Goal: Information Seeking & Learning: Check status

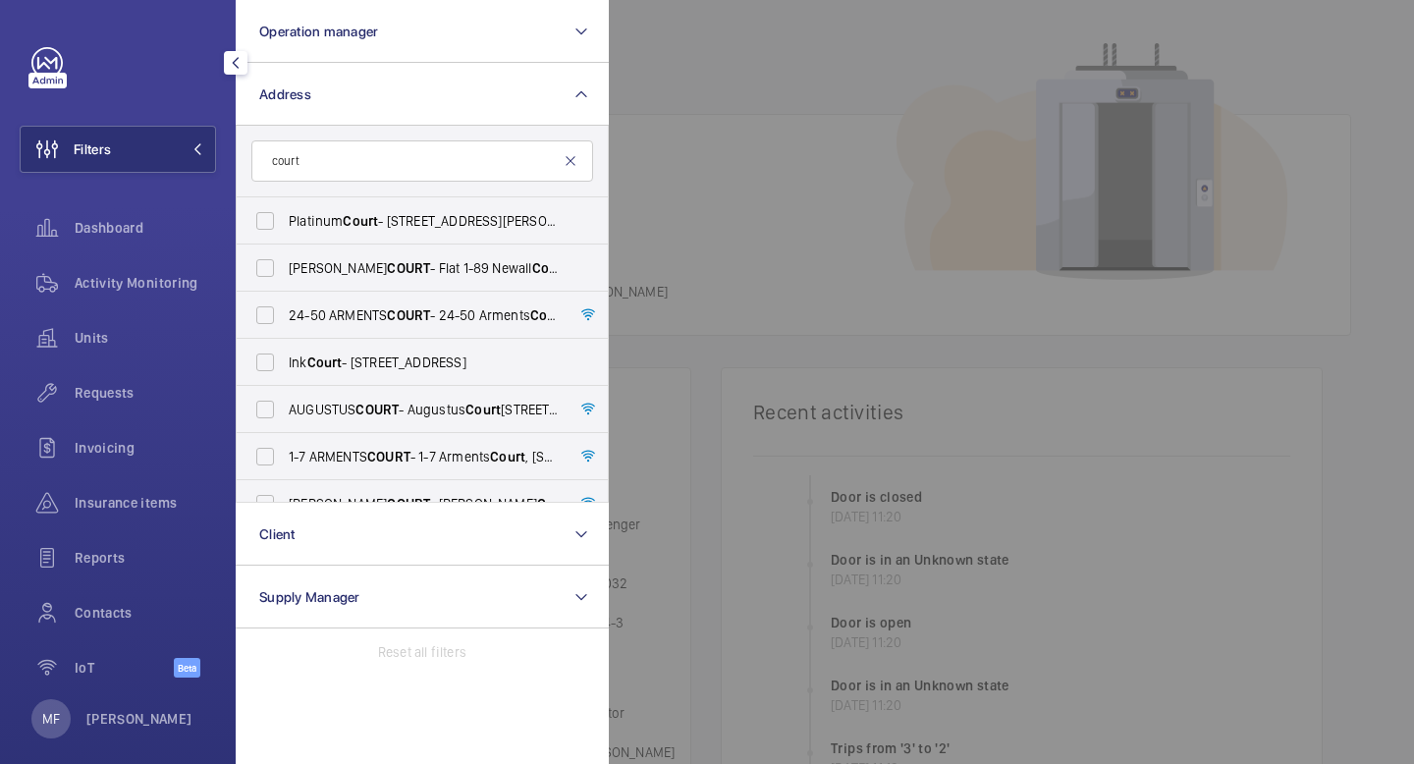
click at [574, 166] on mat-icon at bounding box center [571, 161] width 16 height 16
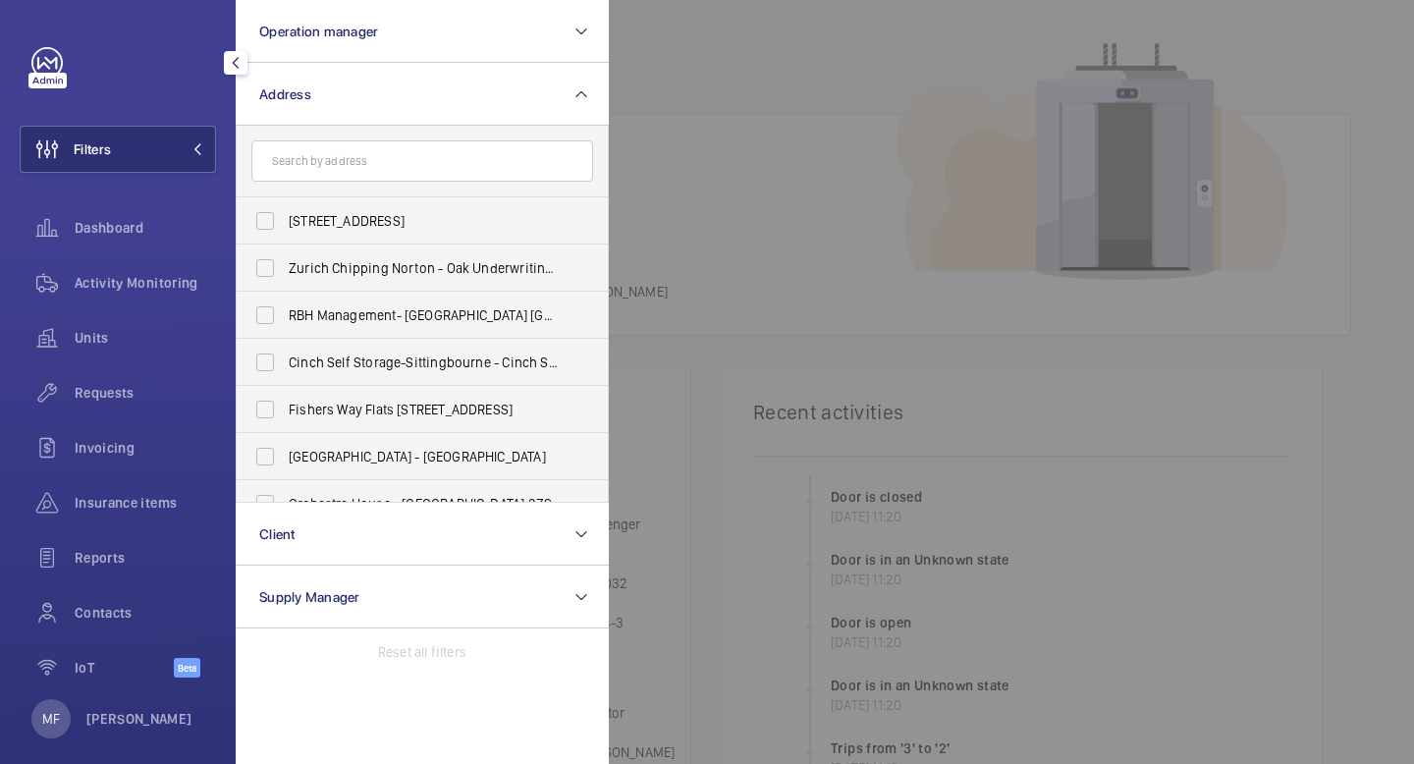
click at [232, 65] on mat-icon "button" at bounding box center [236, 63] width 24 height 16
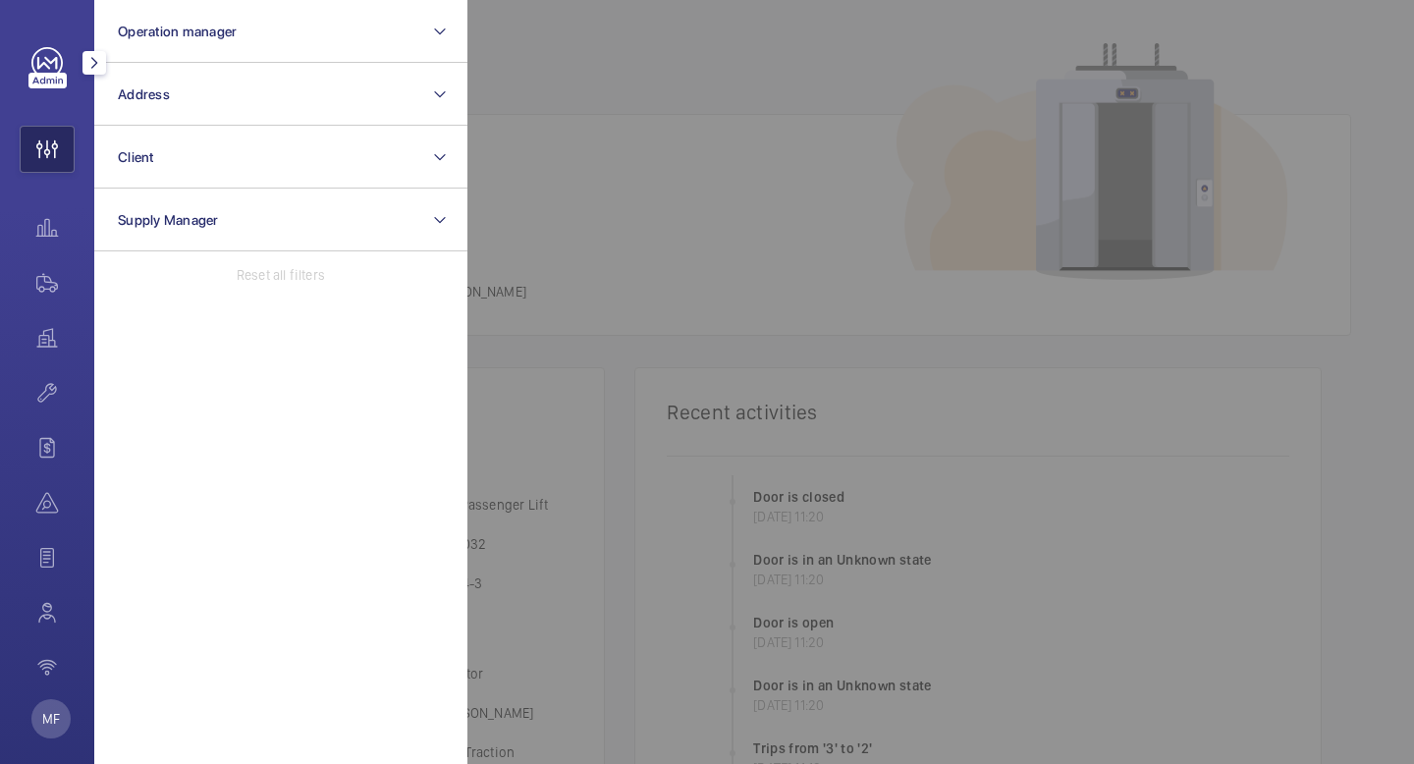
click at [53, 146] on wm-front-icon-button at bounding box center [47, 149] width 53 height 47
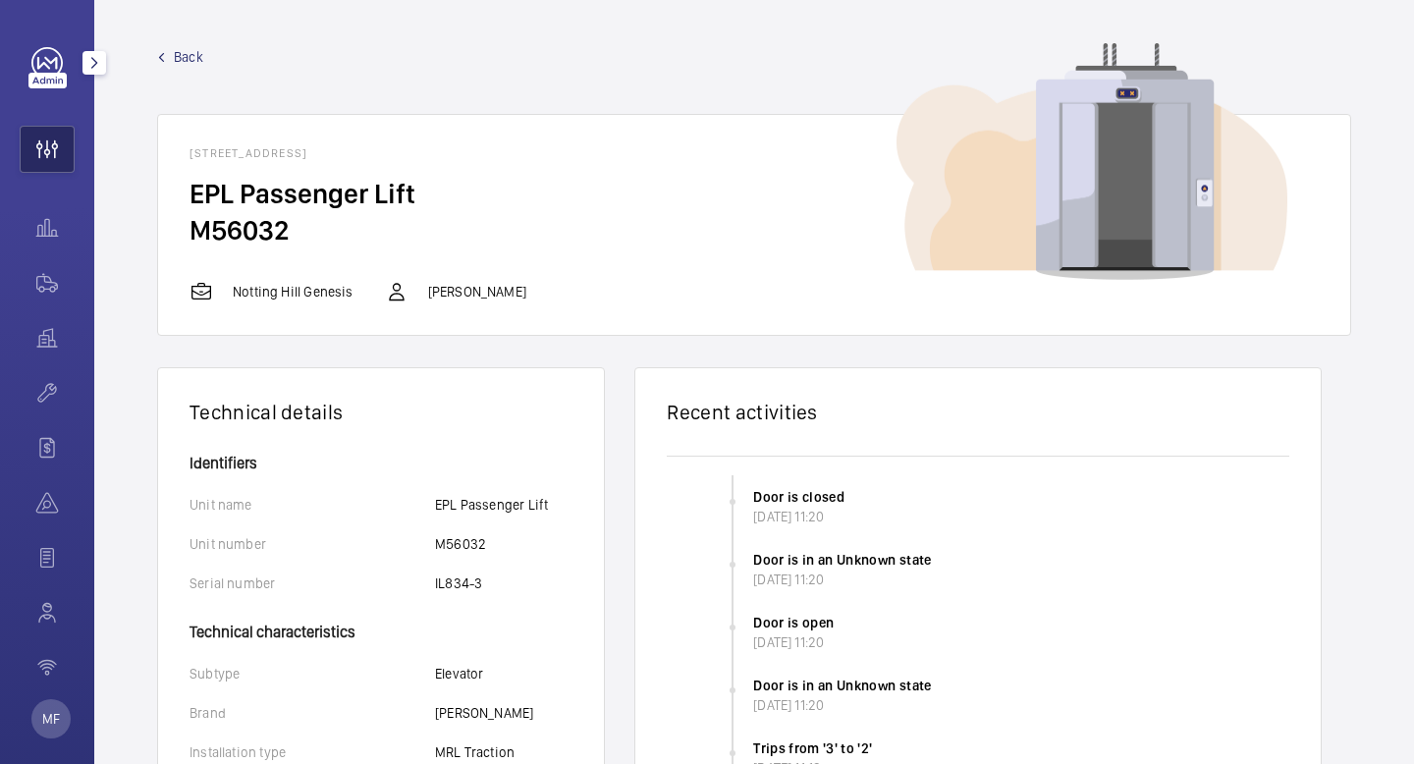
click at [47, 149] on wm-front-icon-button at bounding box center [47, 149] width 53 height 47
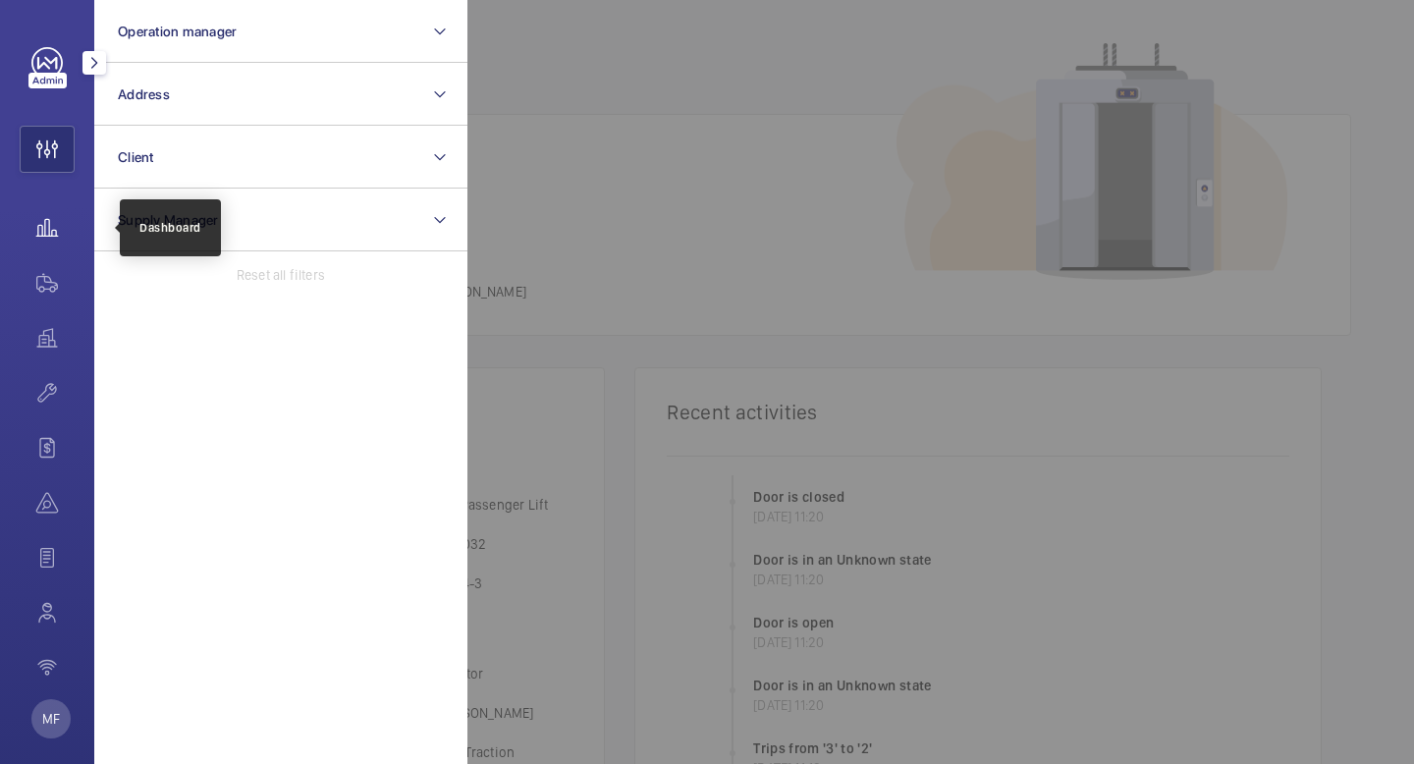
click at [51, 230] on wm-front-icon-button at bounding box center [47, 227] width 55 height 47
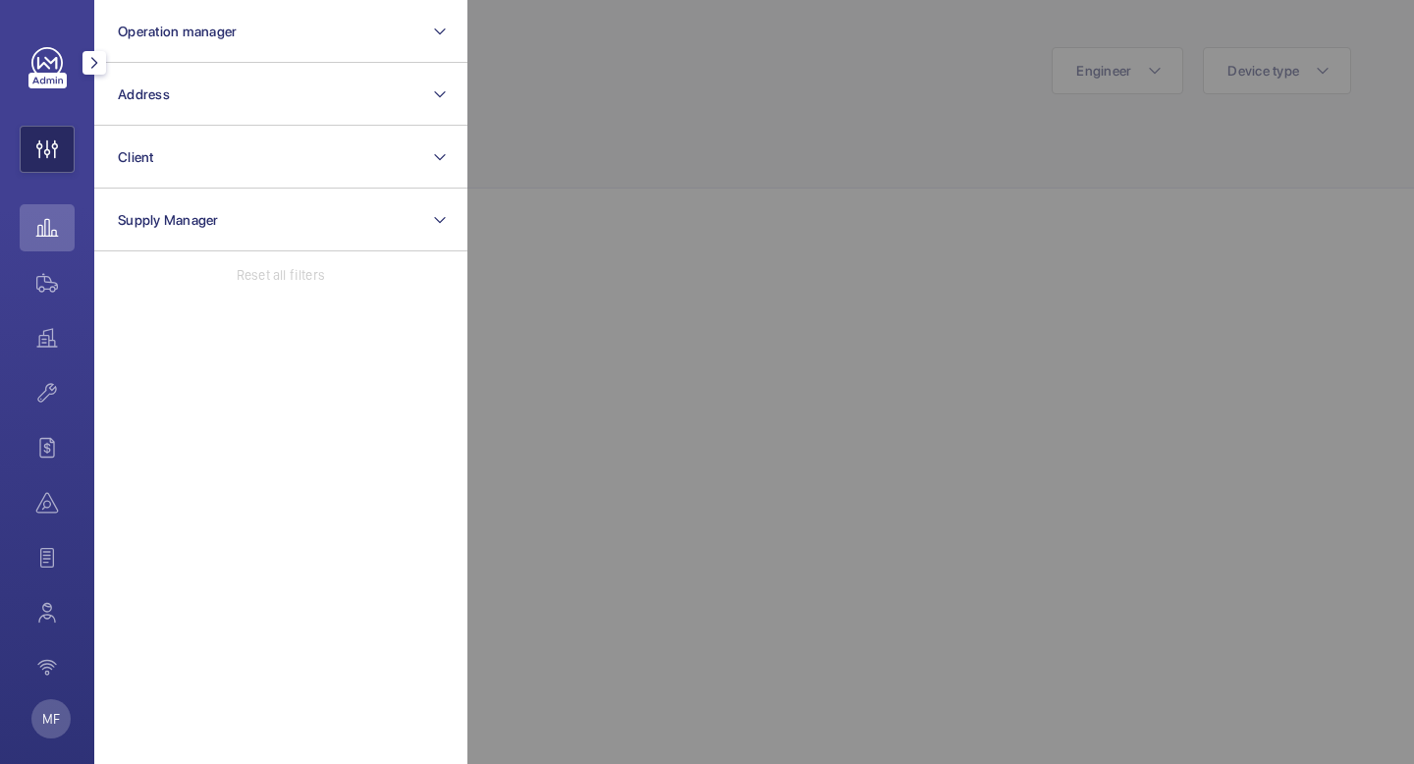
click at [55, 156] on wm-front-icon-button at bounding box center [47, 149] width 53 height 47
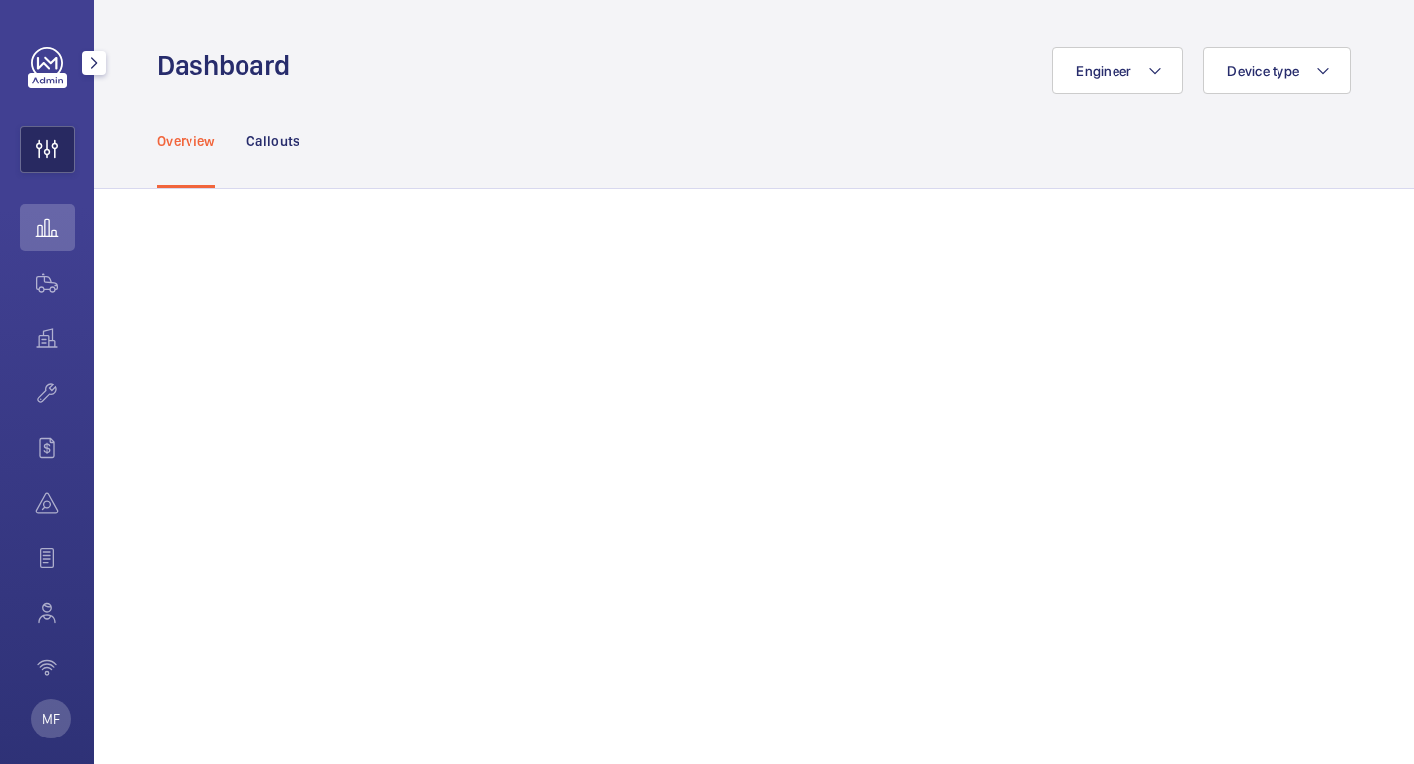
click at [46, 162] on wm-front-icon-button at bounding box center [47, 149] width 53 height 47
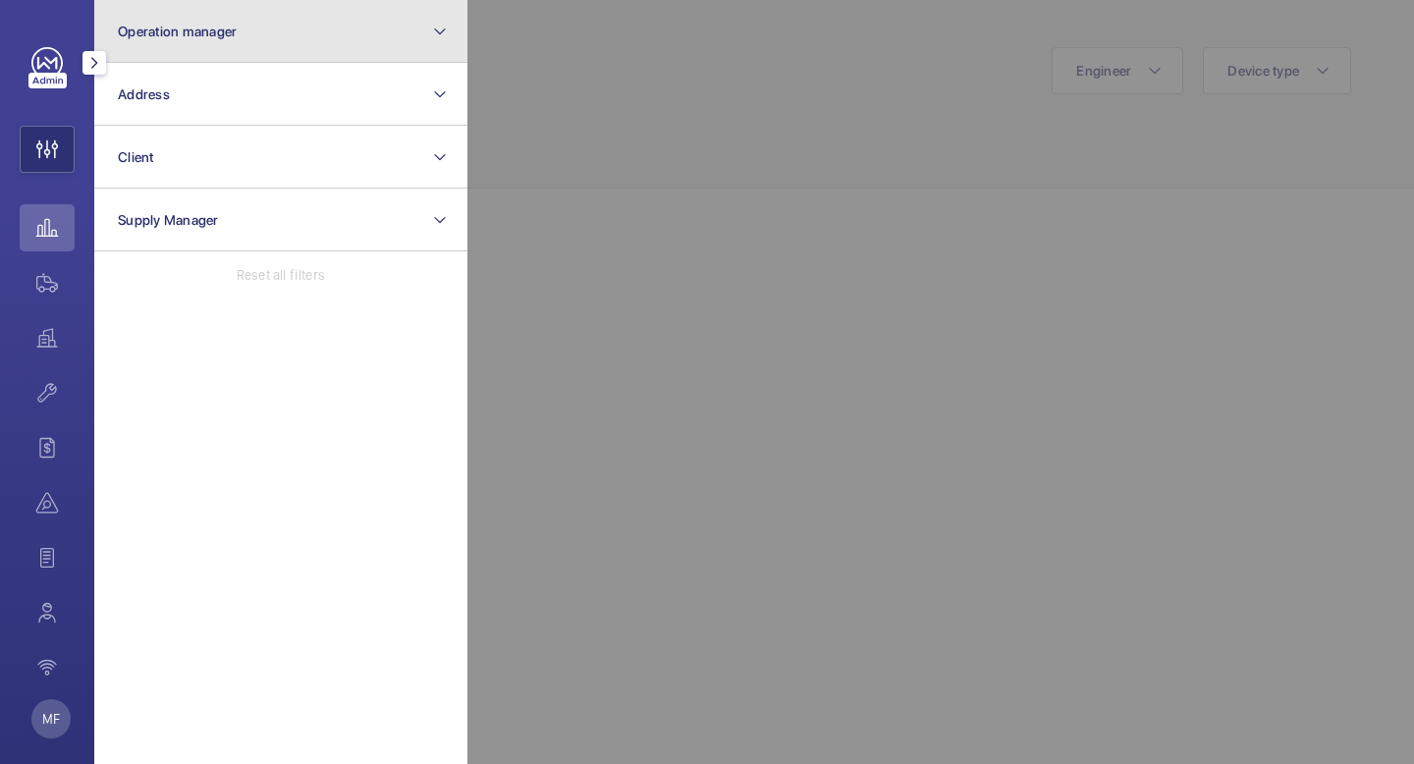
click at [267, 29] on button "Operation manager" at bounding box center [280, 31] width 373 height 63
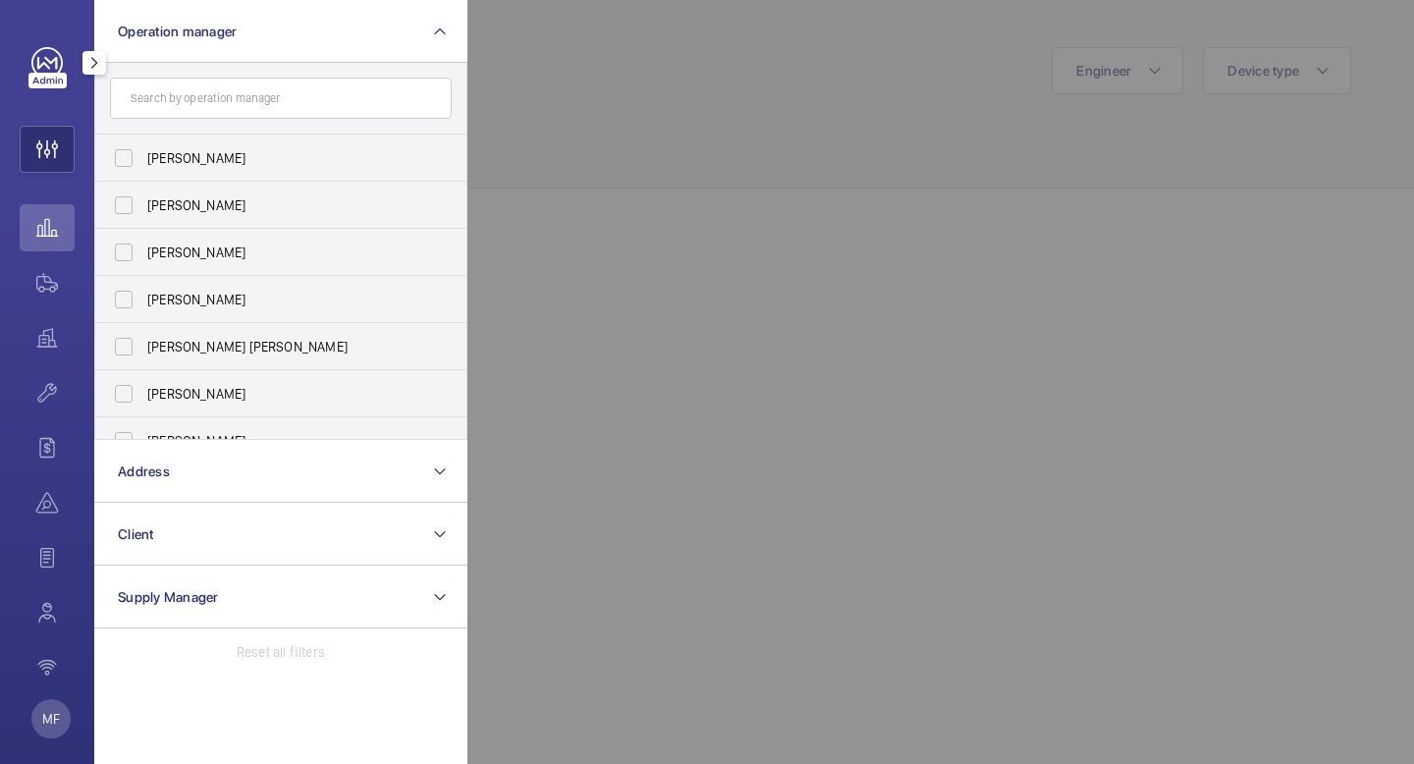
click at [209, 122] on form at bounding box center [280, 99] width 371 height 72
click at [212, 104] on input "text" at bounding box center [281, 98] width 342 height 41
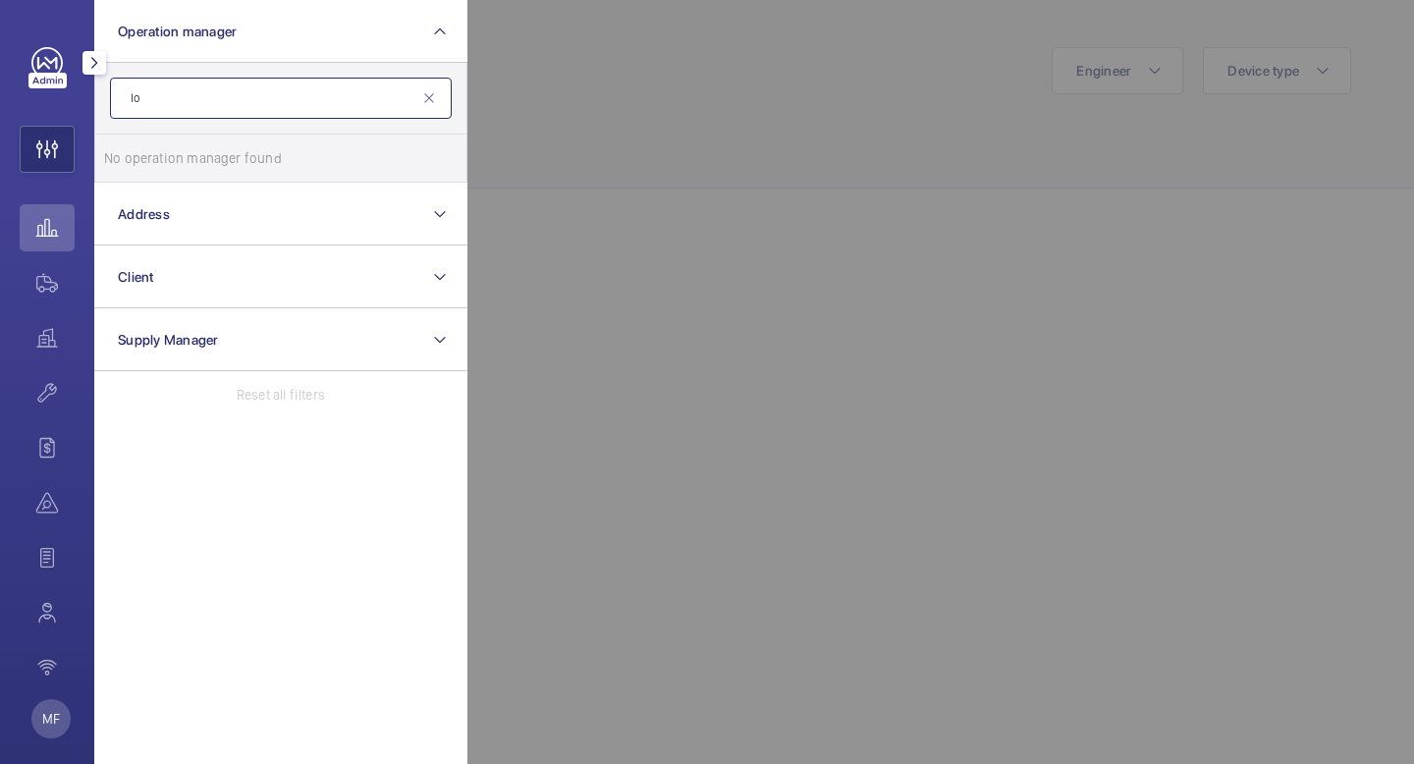
type input "l"
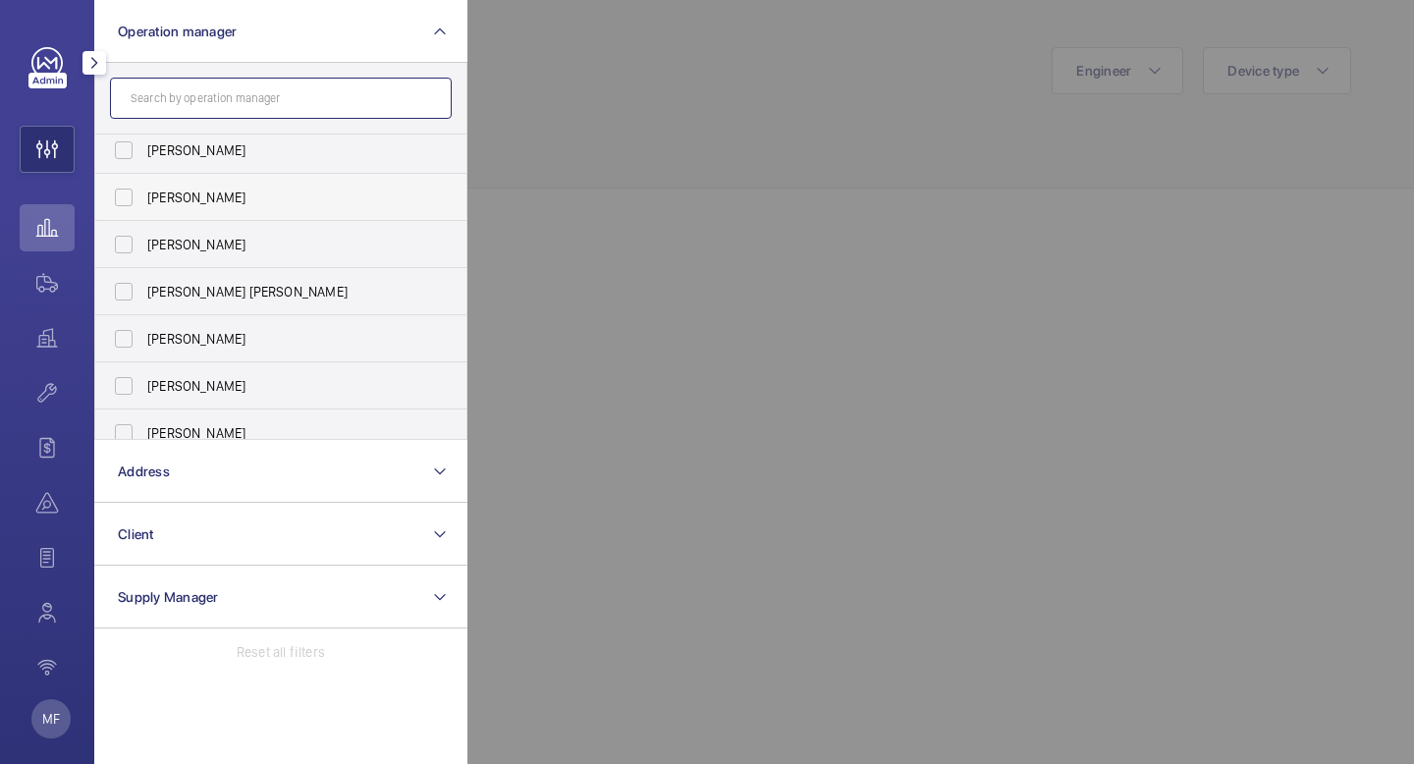
scroll to position [73, 0]
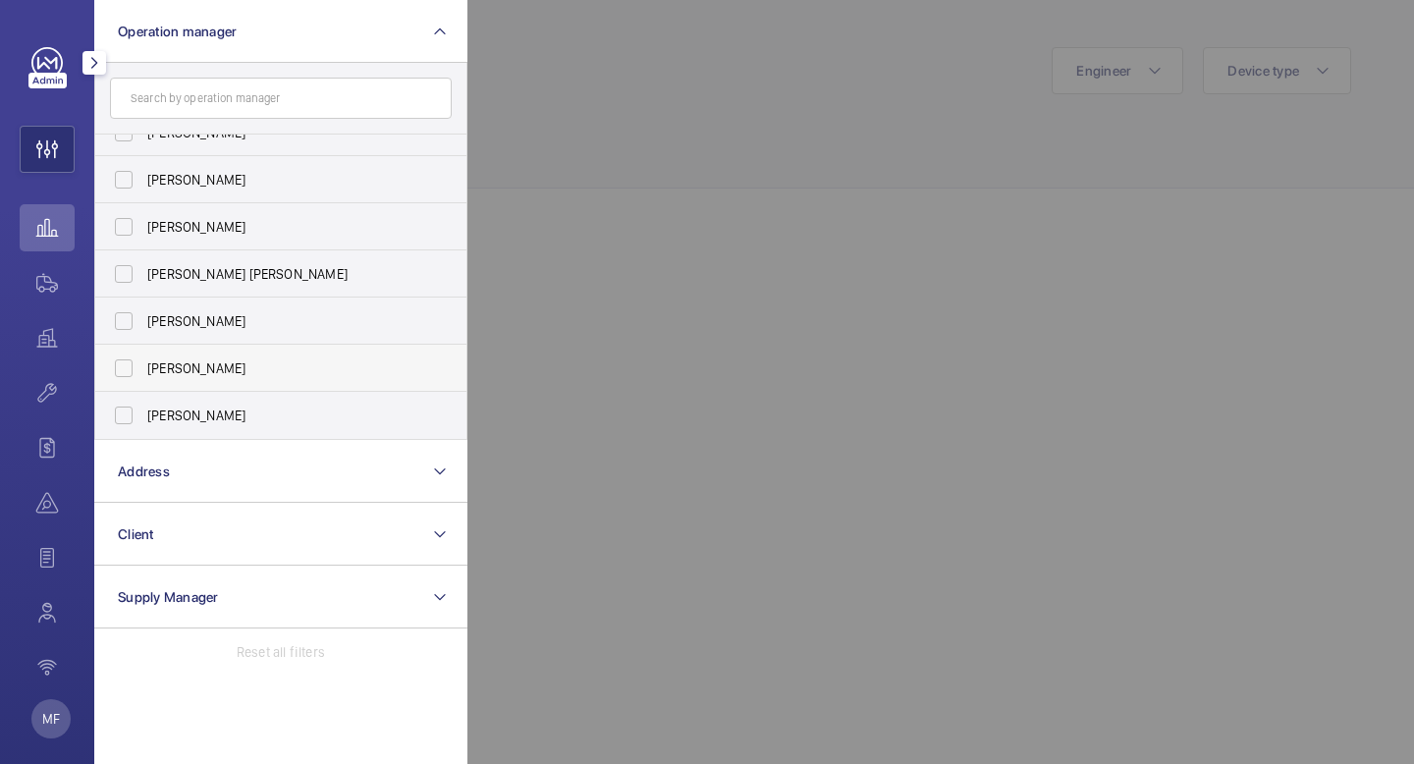
click at [165, 373] on span "Kirsten Kalaher" at bounding box center [282, 369] width 270 height 20
click at [143, 373] on input "Kirsten Kalaher" at bounding box center [123, 368] width 39 height 39
checkbox input "true"
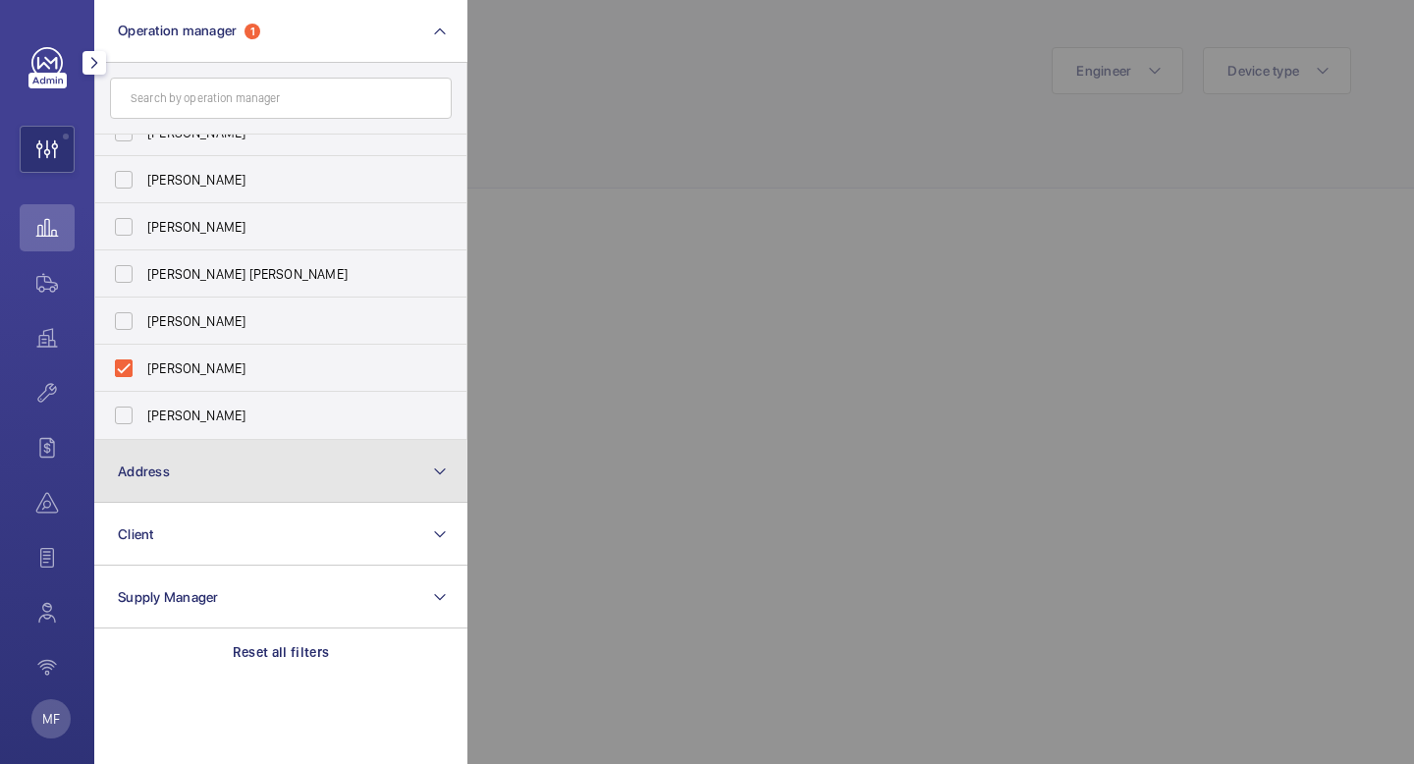
click at [177, 474] on button "Address" at bounding box center [280, 471] width 373 height 63
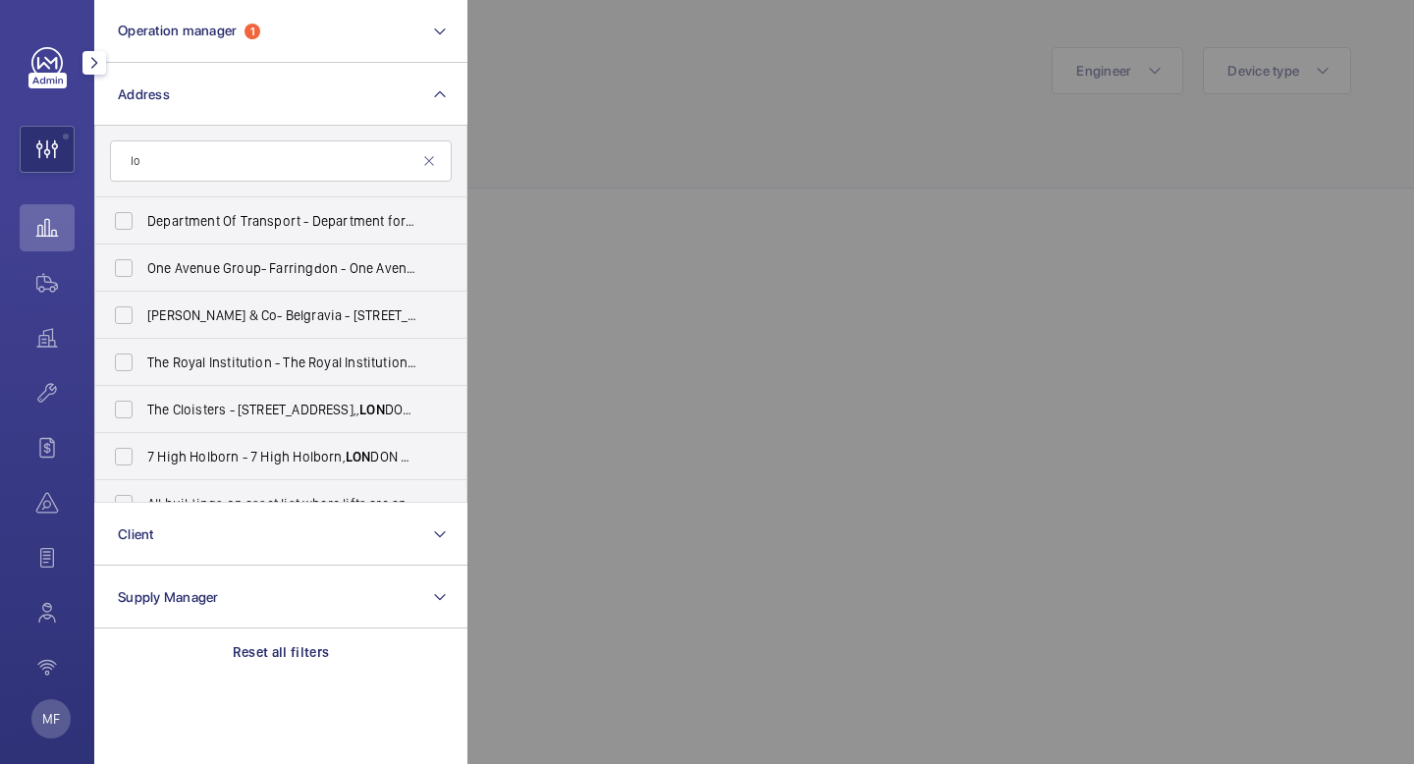
type input "l"
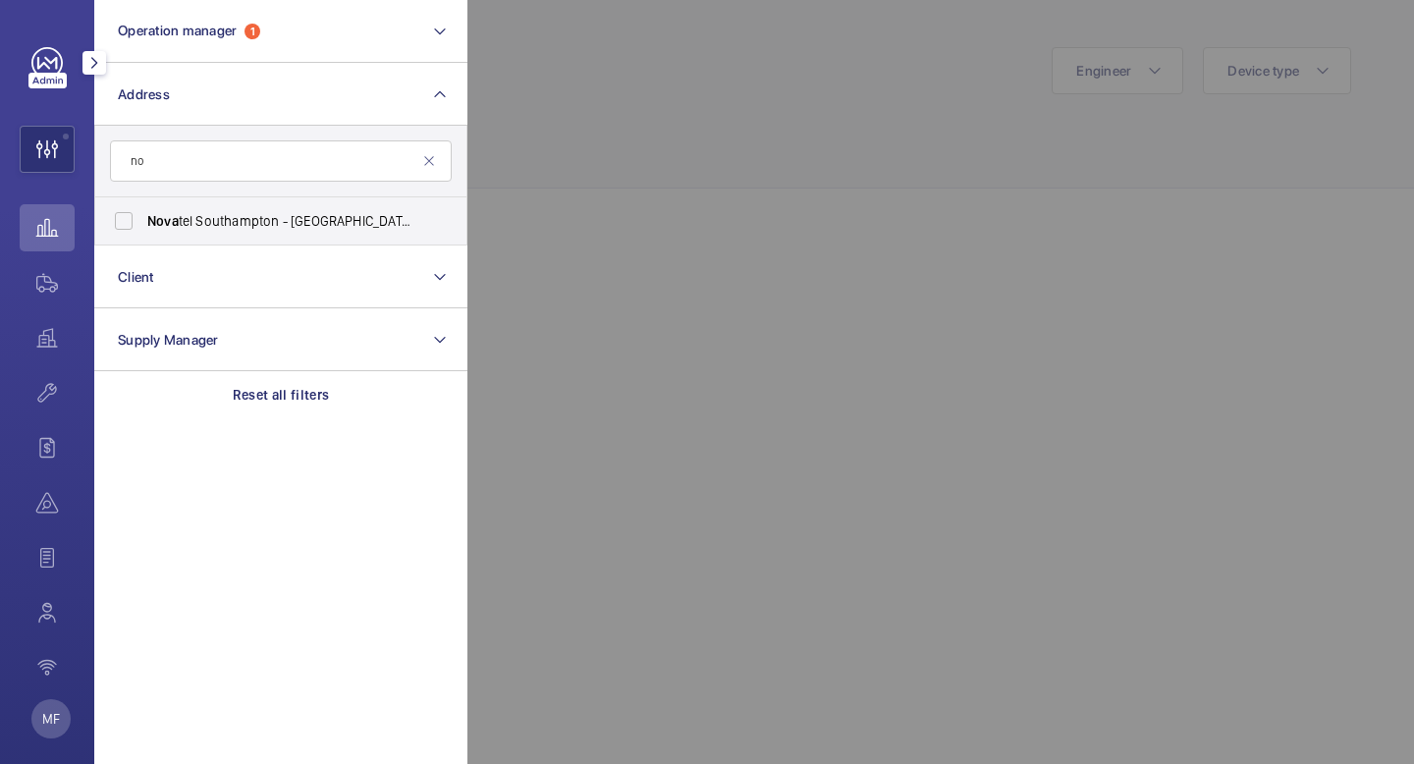
type input "n"
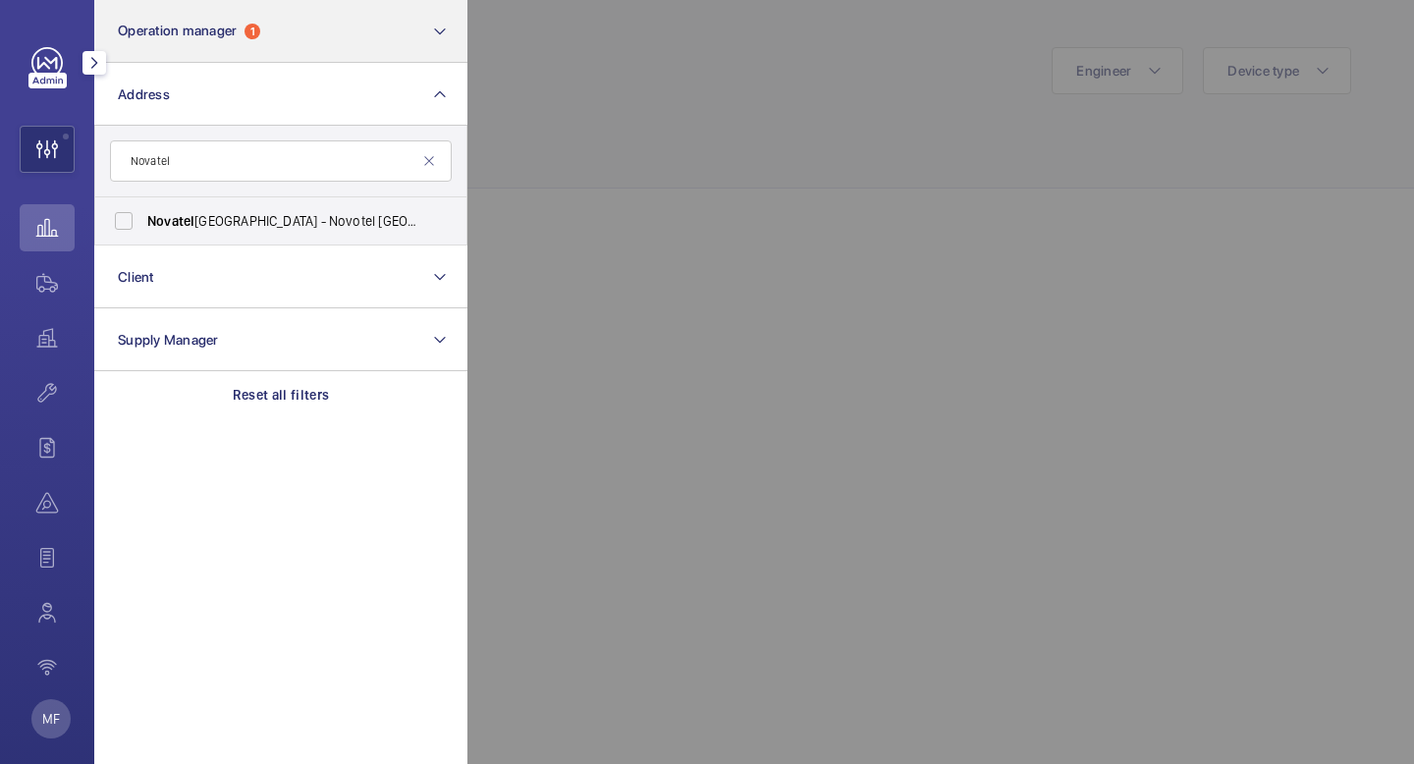
type input "Novatel"
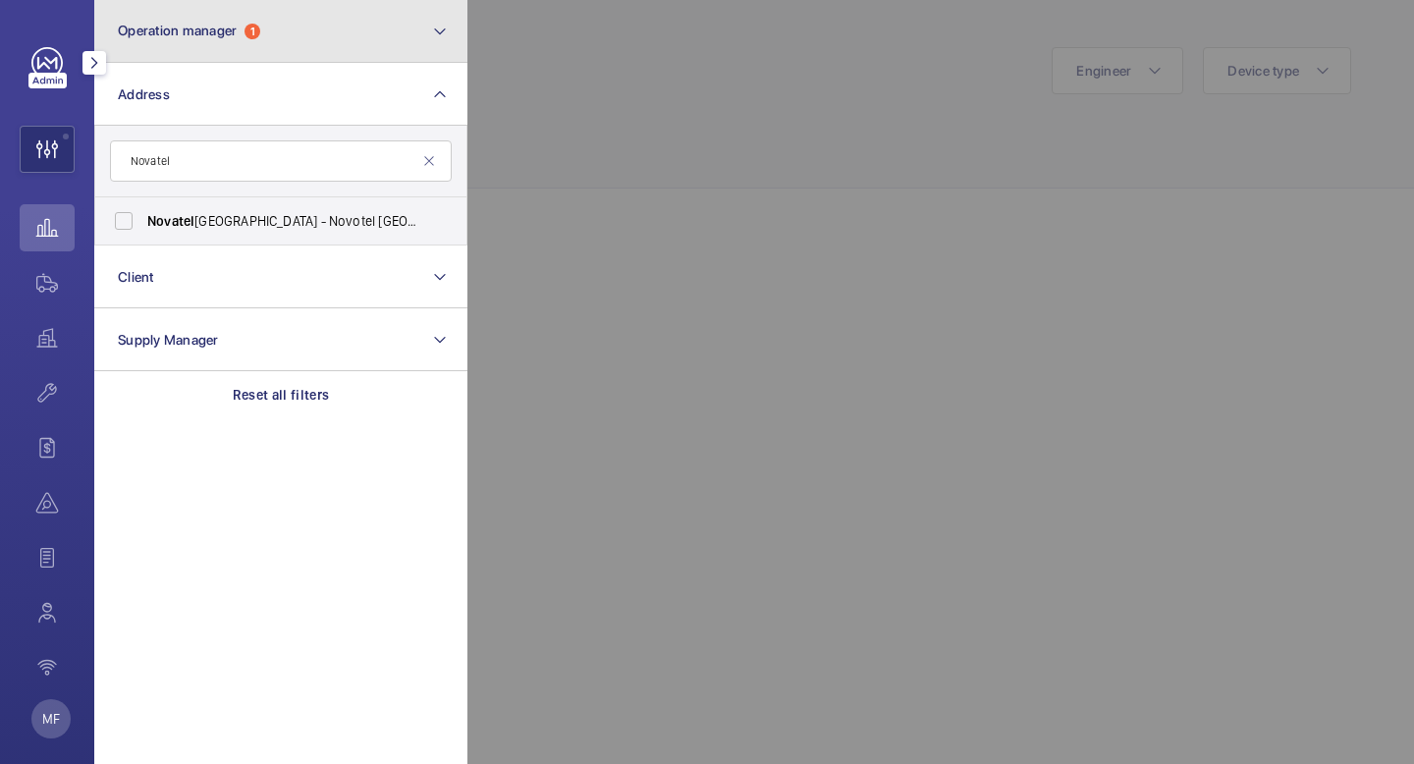
click at [424, 35] on button "Operation manager 1" at bounding box center [280, 31] width 373 height 63
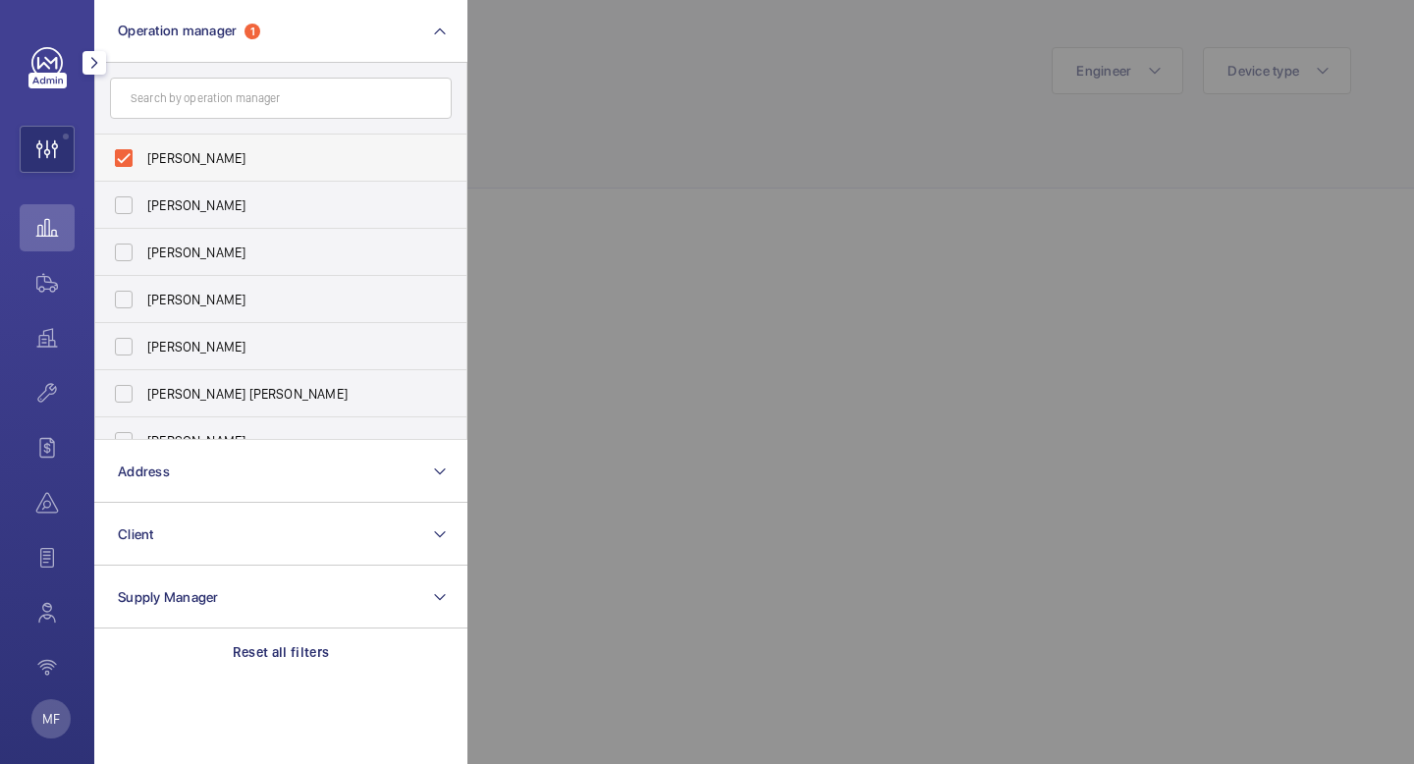
click at [301, 152] on span "Kirsten Kalaher" at bounding box center [282, 158] width 270 height 20
click at [143, 152] on input "Kirsten Kalaher" at bounding box center [123, 158] width 39 height 39
checkbox input "false"
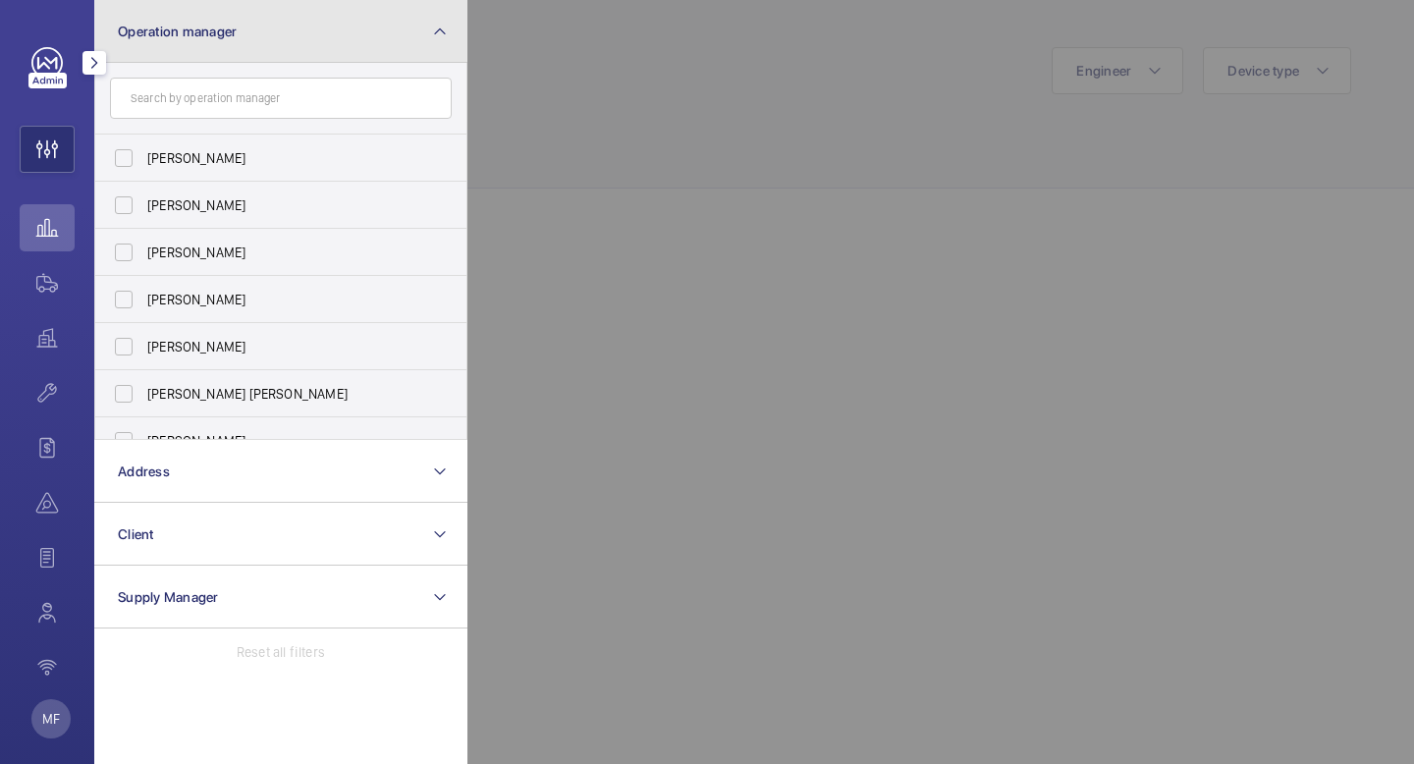
click at [350, 42] on button "Operation manager" at bounding box center [280, 31] width 373 height 63
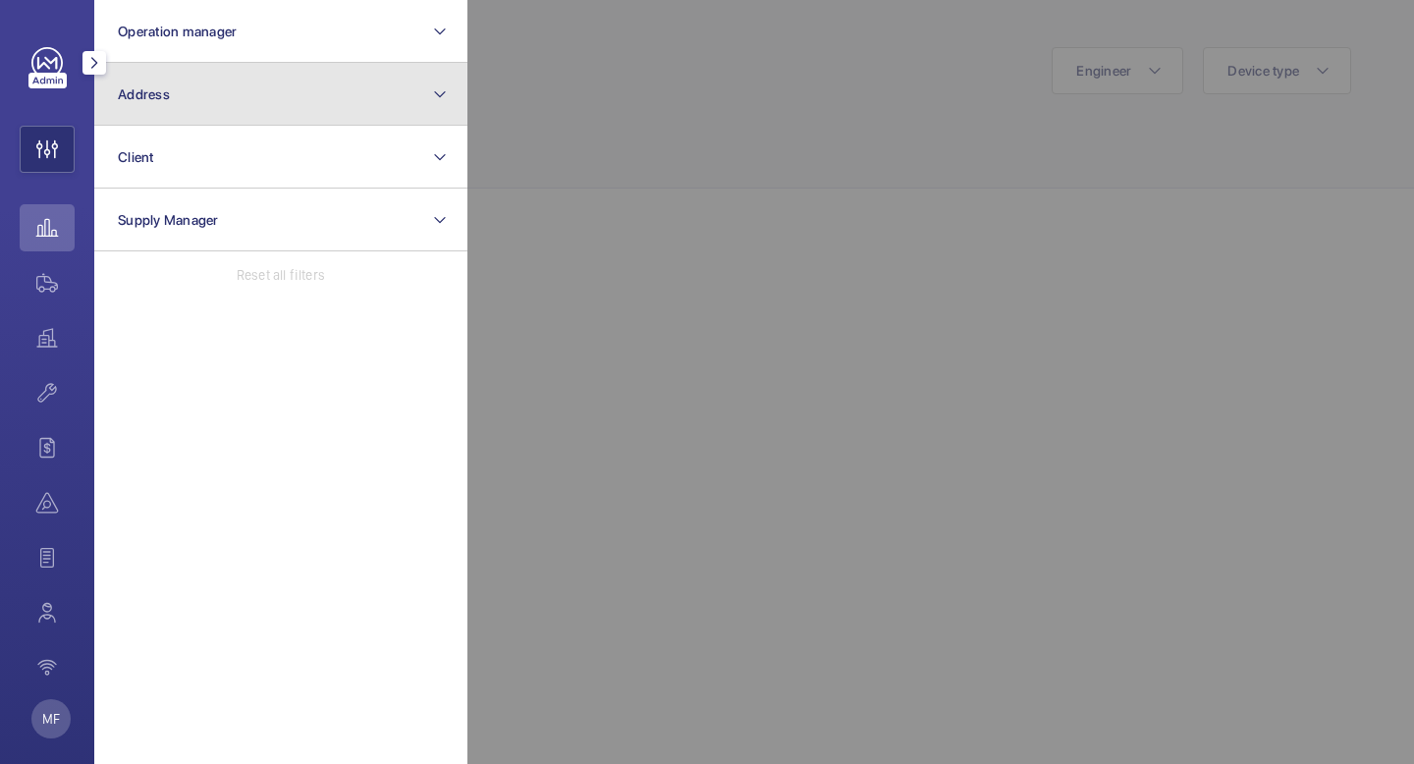
click at [307, 108] on button "Address" at bounding box center [280, 94] width 373 height 63
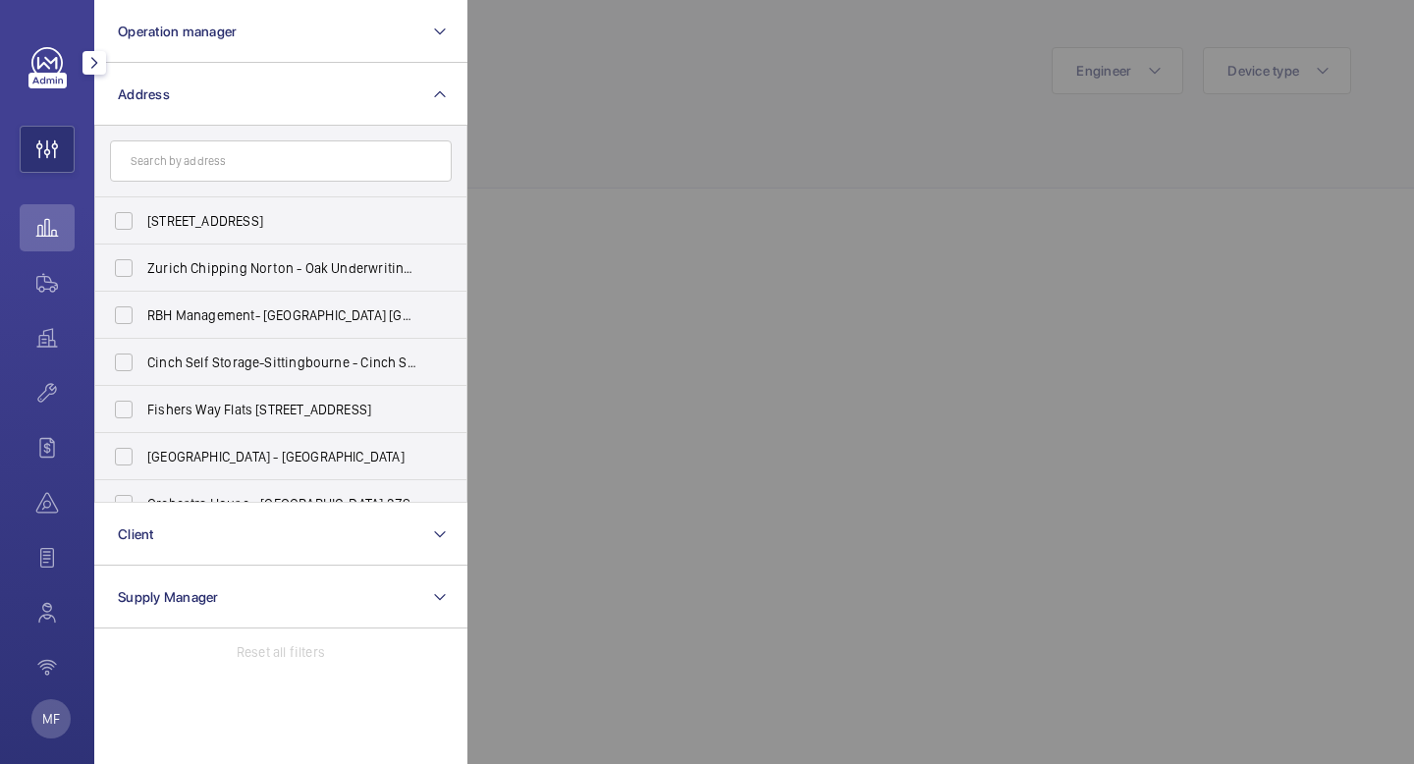
click at [284, 165] on input "text" at bounding box center [281, 160] width 342 height 41
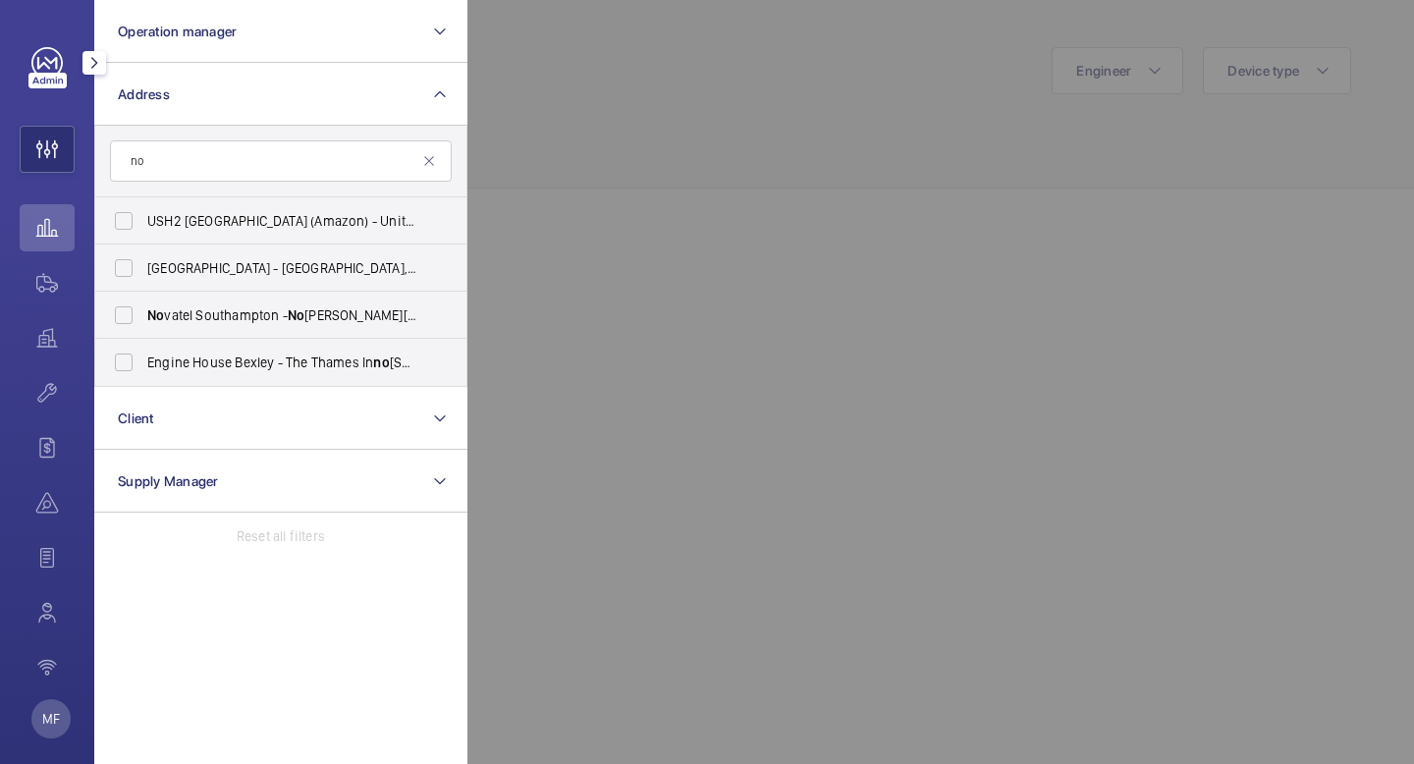
type input "n"
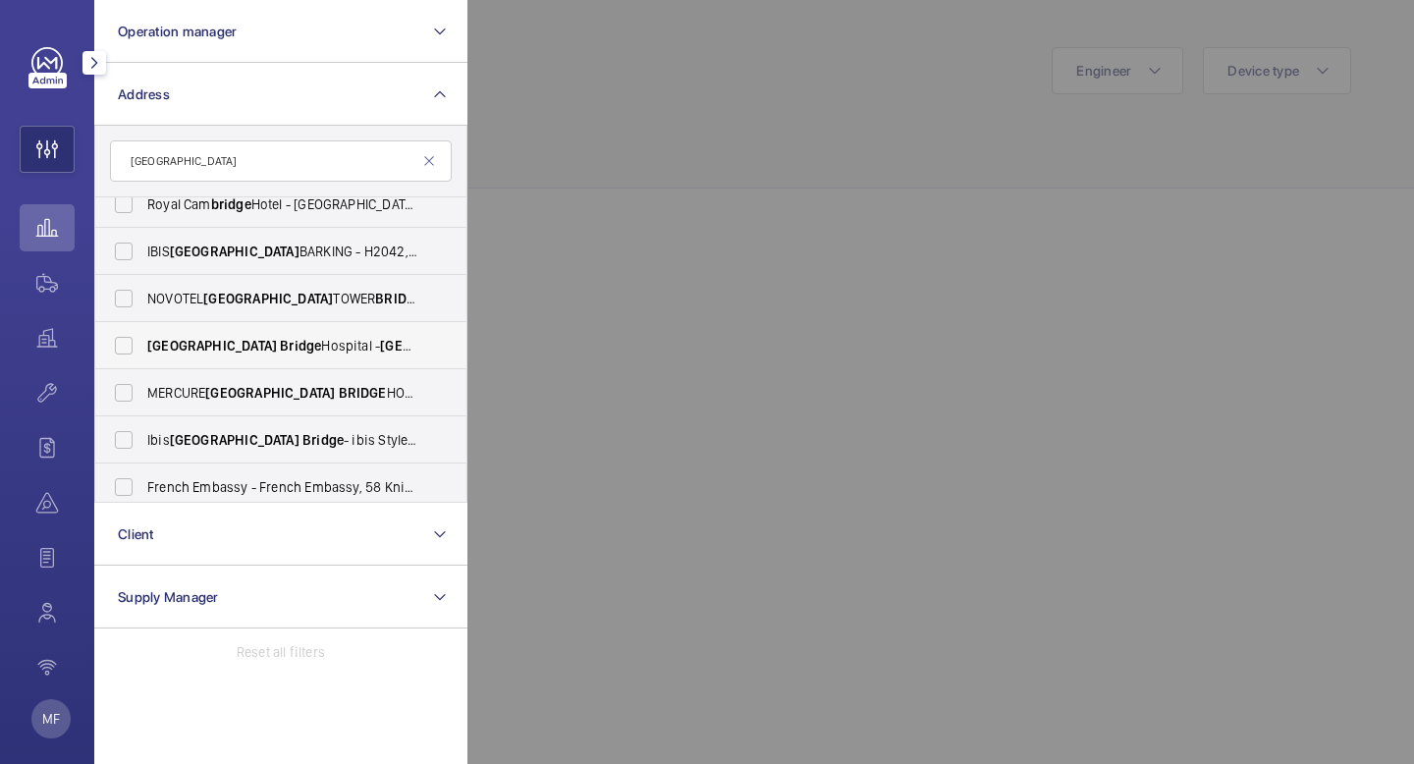
scroll to position [10, 0]
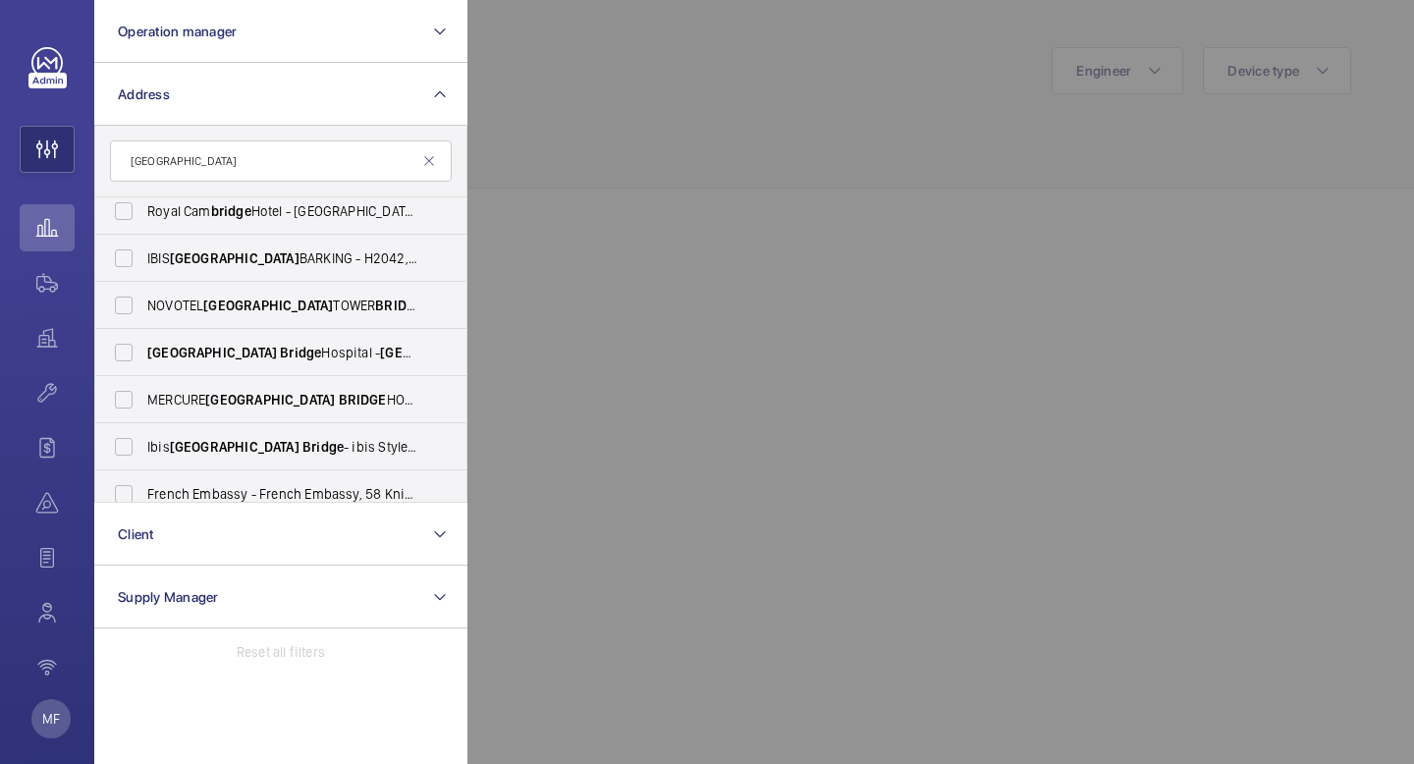
type input "London bridge"
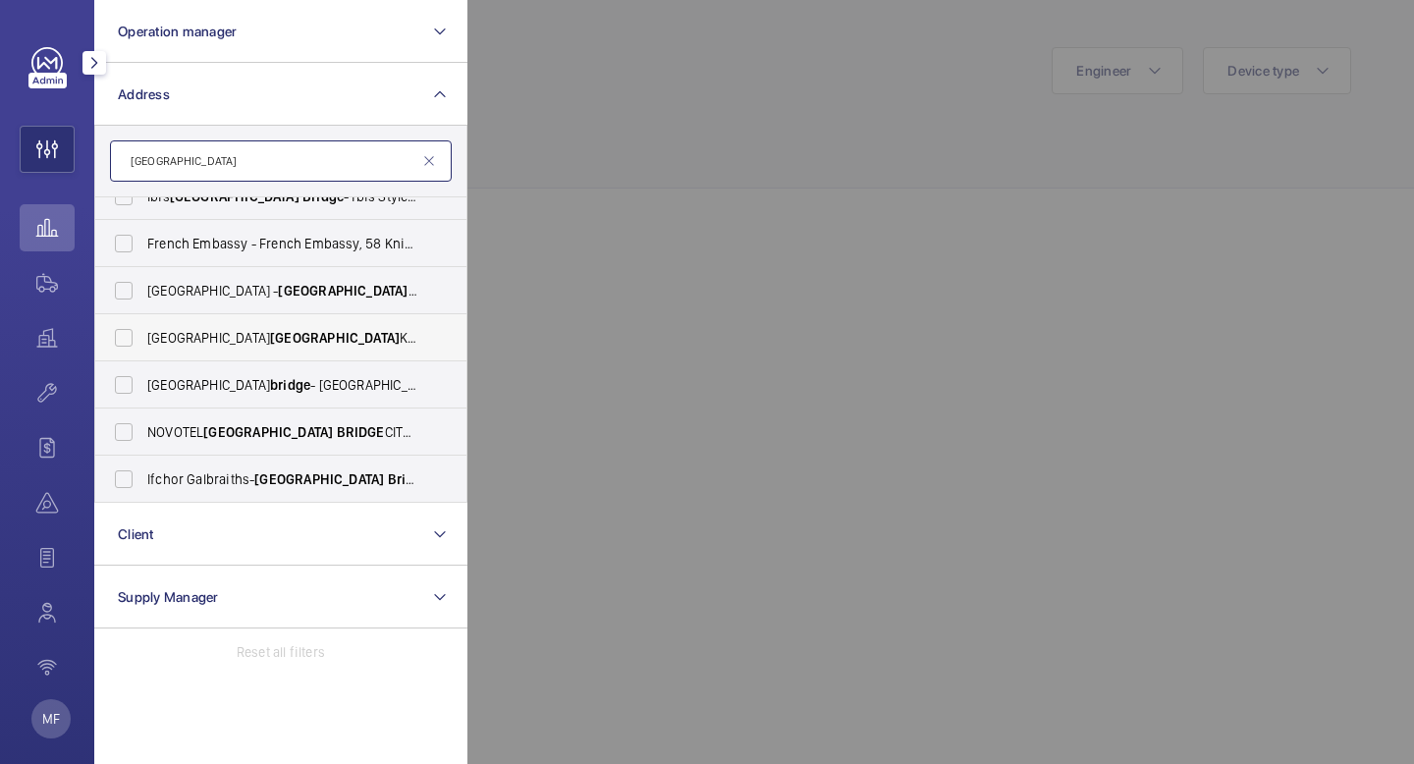
scroll to position [261, 0]
click at [212, 434] on span "LONDON" at bounding box center [268, 431] width 130 height 16
click at [143, 434] on input "NOVOTEL LONDON BRIDGE CITY SOUTH - H3269, NOVOTEL LONDON CITY SOUTH, 53-61 Sout…" at bounding box center [123, 431] width 39 height 39
checkbox input "true"
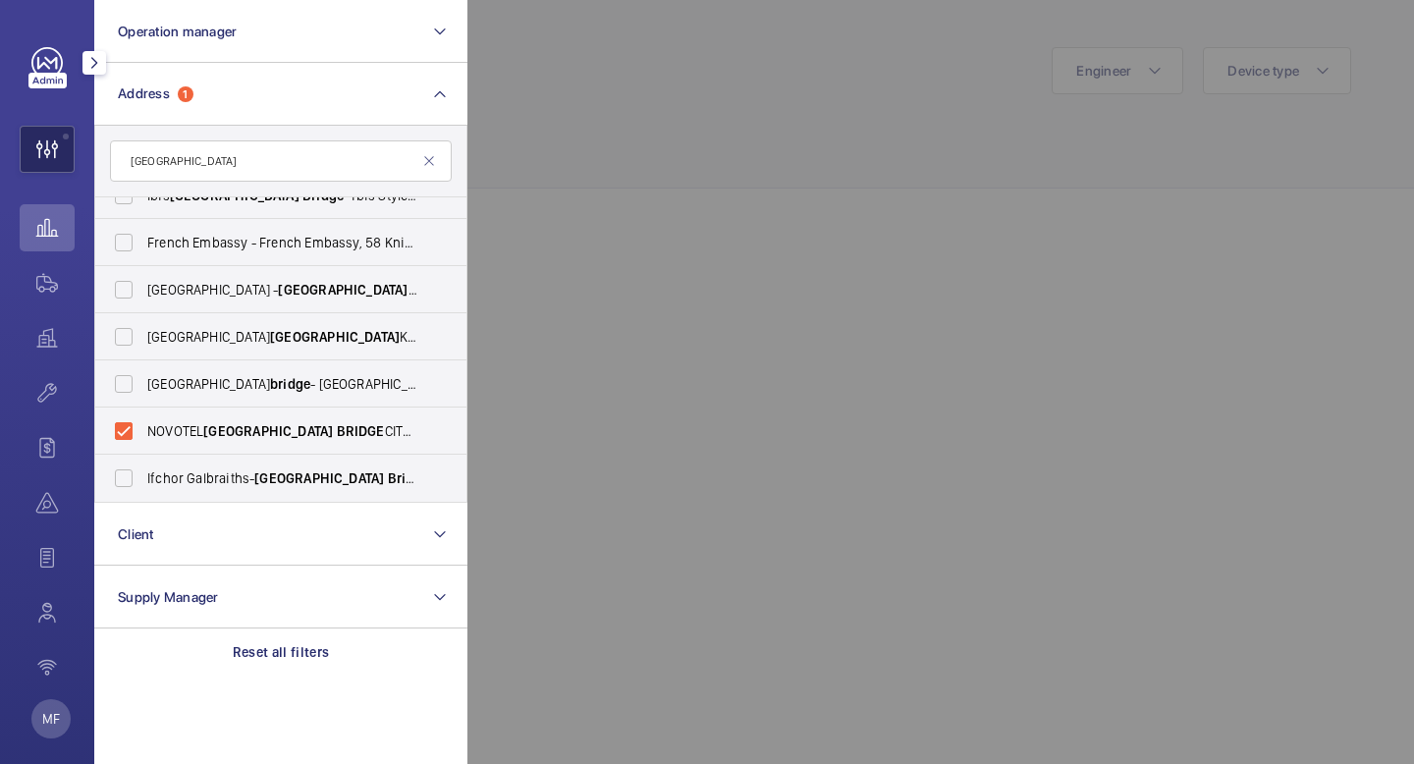
click at [66, 146] on wm-front-icon-button at bounding box center [47, 149] width 53 height 47
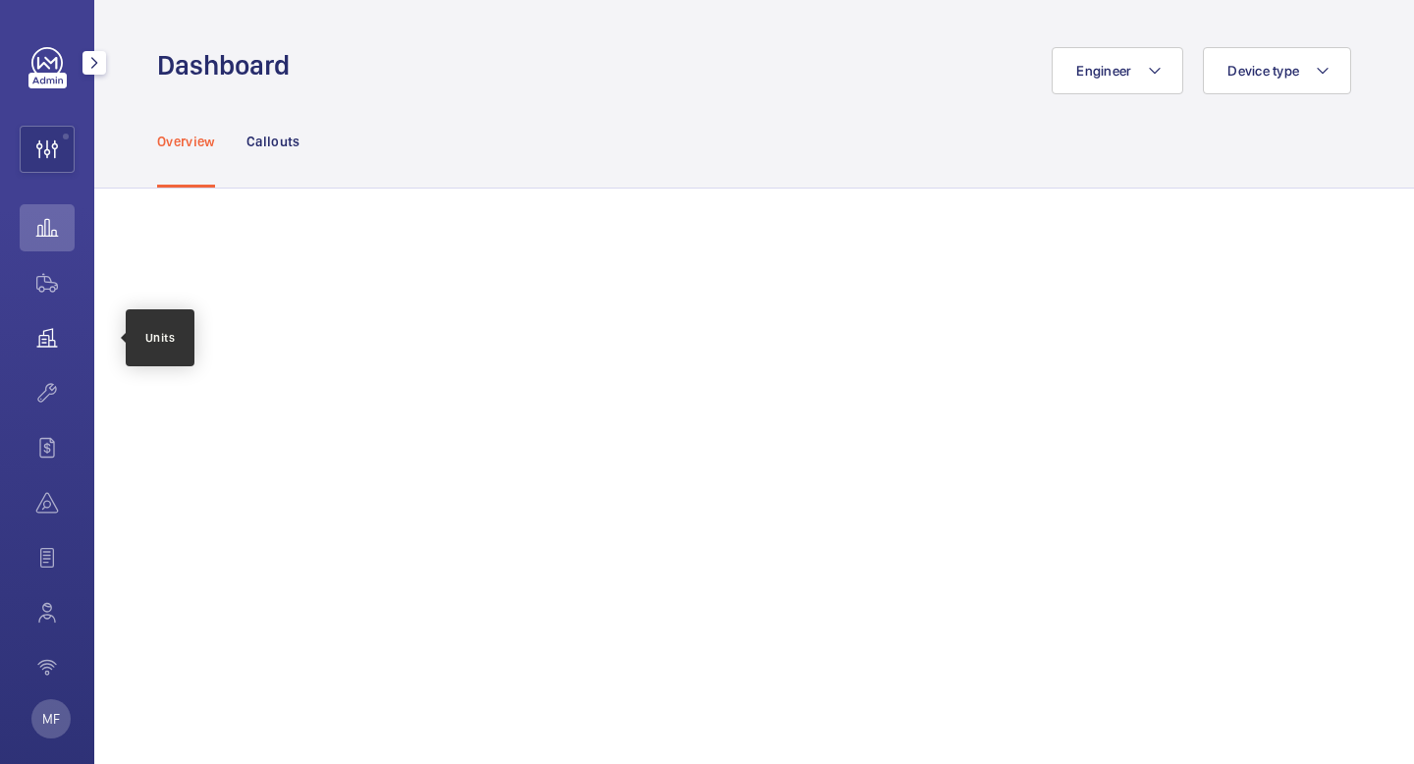
click at [46, 341] on wm-front-icon-button at bounding box center [47, 337] width 55 height 47
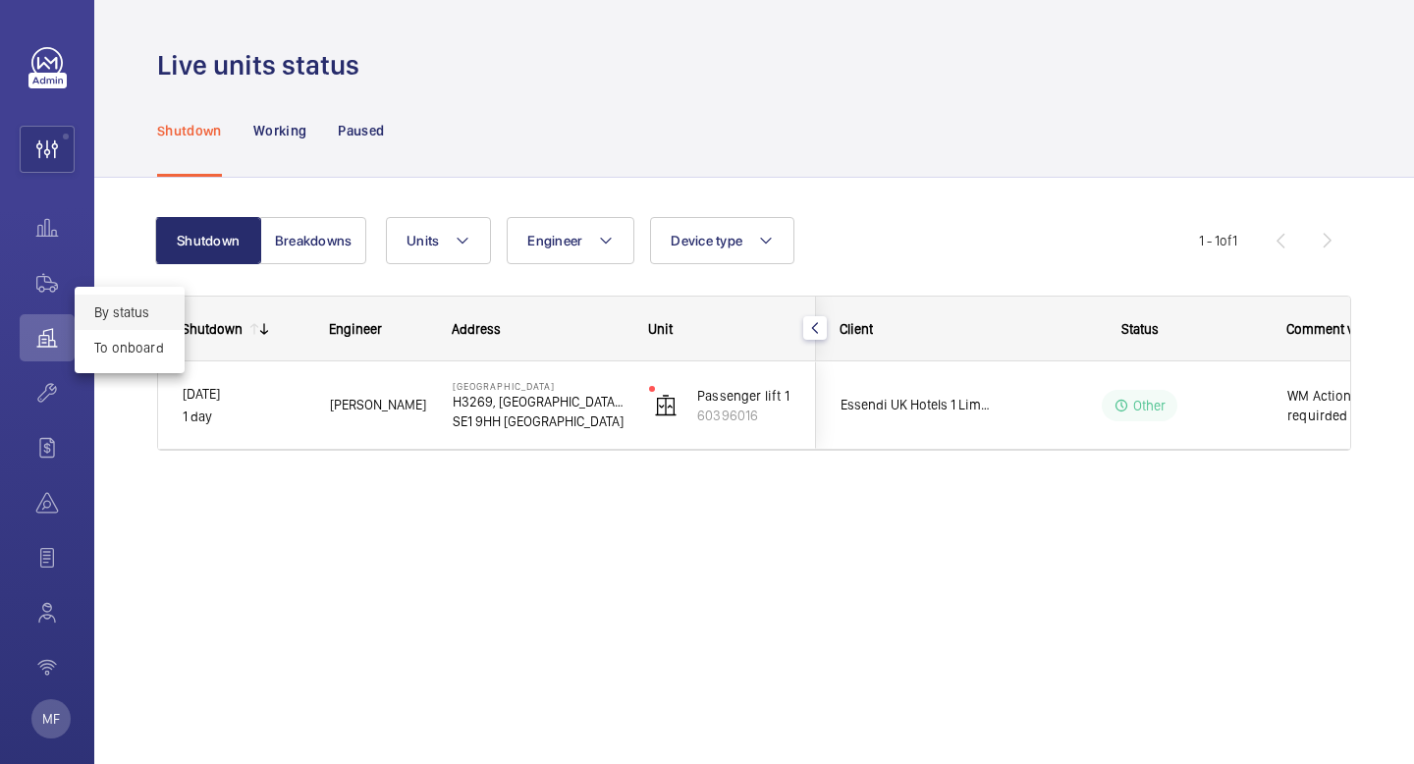
click at [563, 421] on div at bounding box center [707, 382] width 1414 height 764
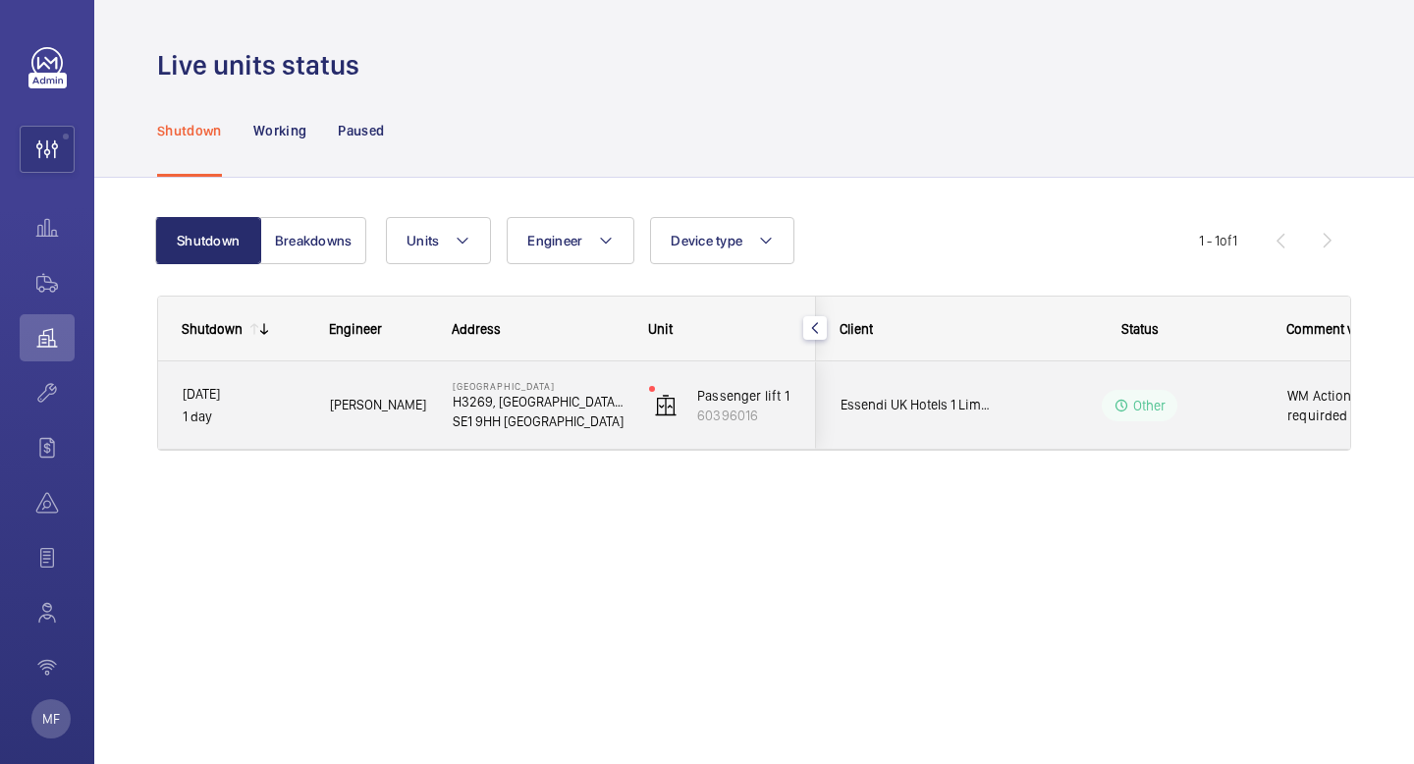
click at [821, 331] on mat-icon "button" at bounding box center [815, 328] width 24 height 16
click at [811, 328] on mat-icon "button" at bounding box center [815, 328] width 24 height 16
click at [1103, 378] on div "Other" at bounding box center [1128, 405] width 268 height 71
click at [1150, 412] on p "Other" at bounding box center [1150, 406] width 33 height 20
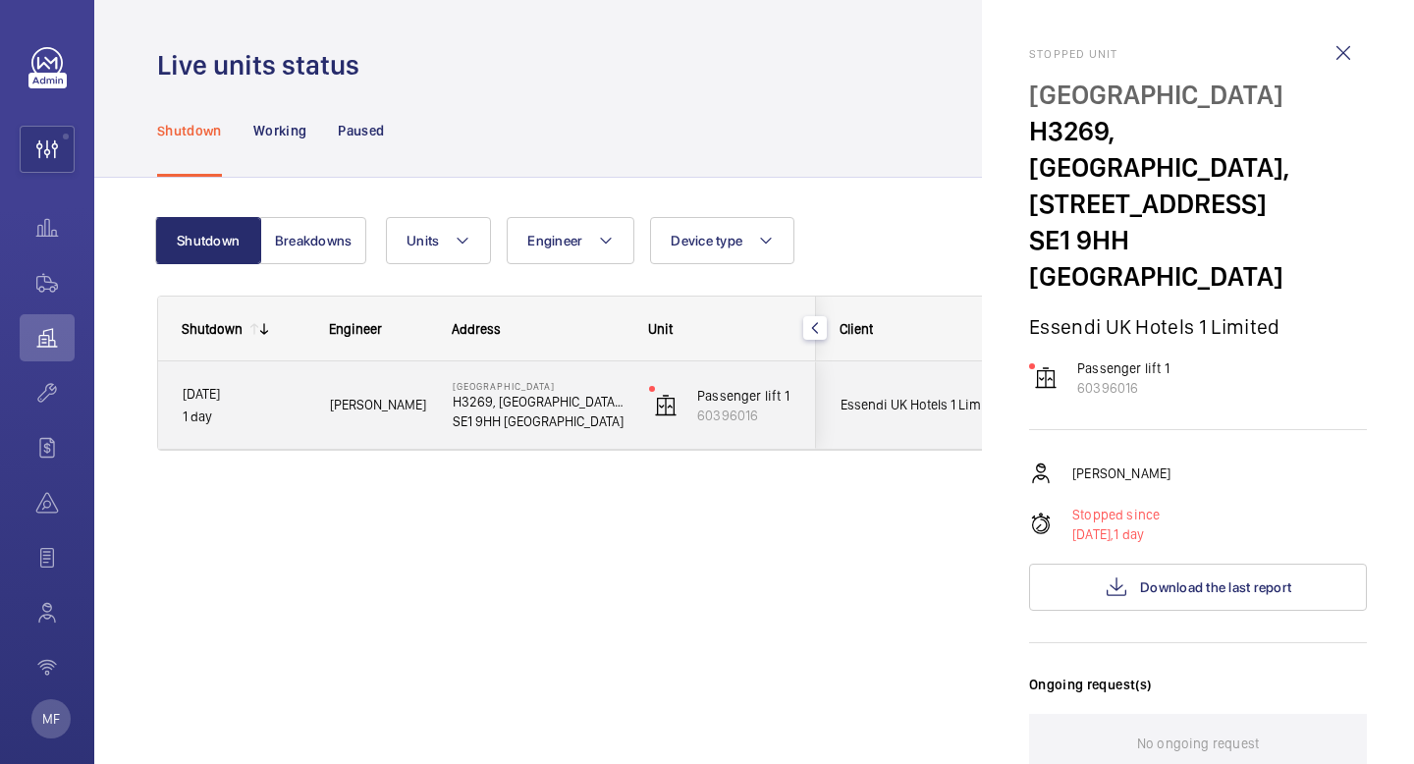
click at [1144, 398] on p "Other" at bounding box center [1150, 406] width 33 height 20
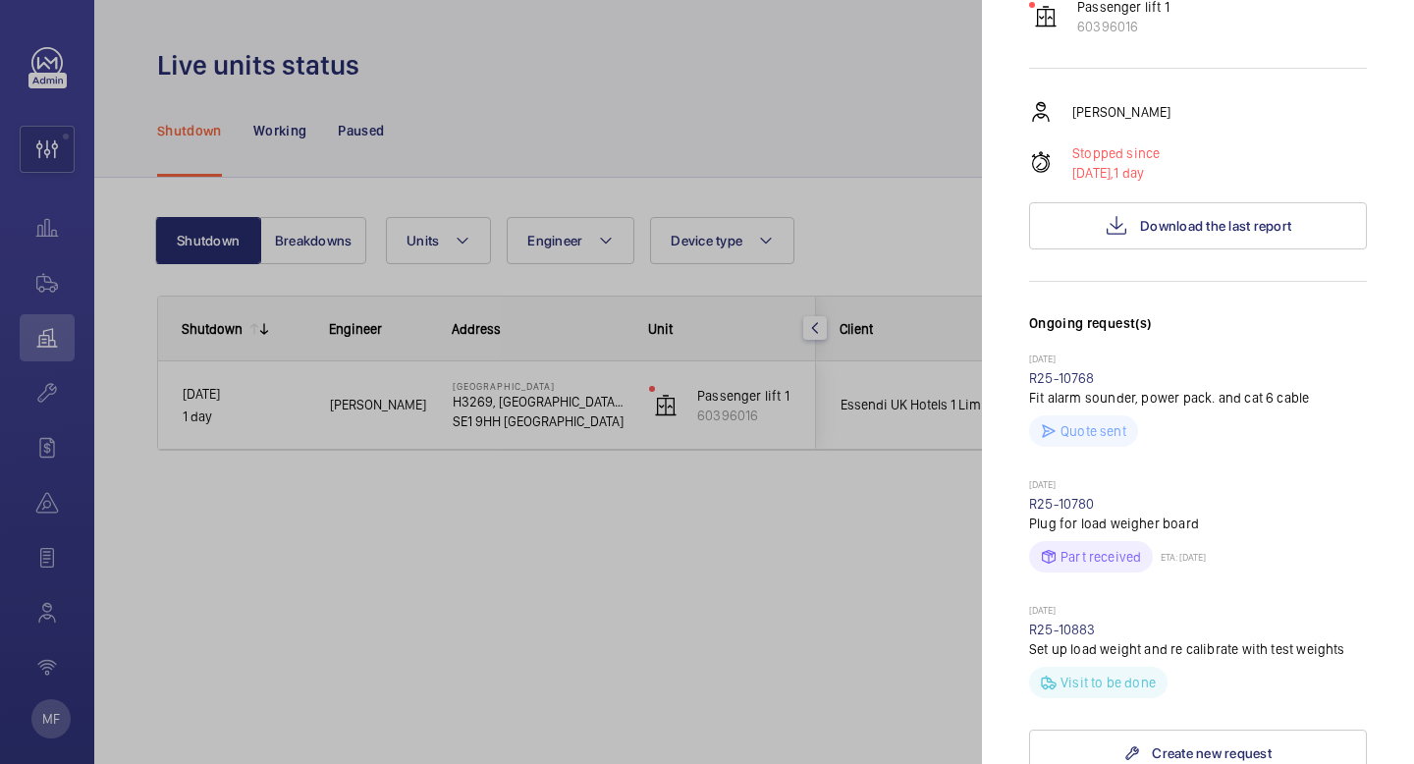
scroll to position [1097, 0]
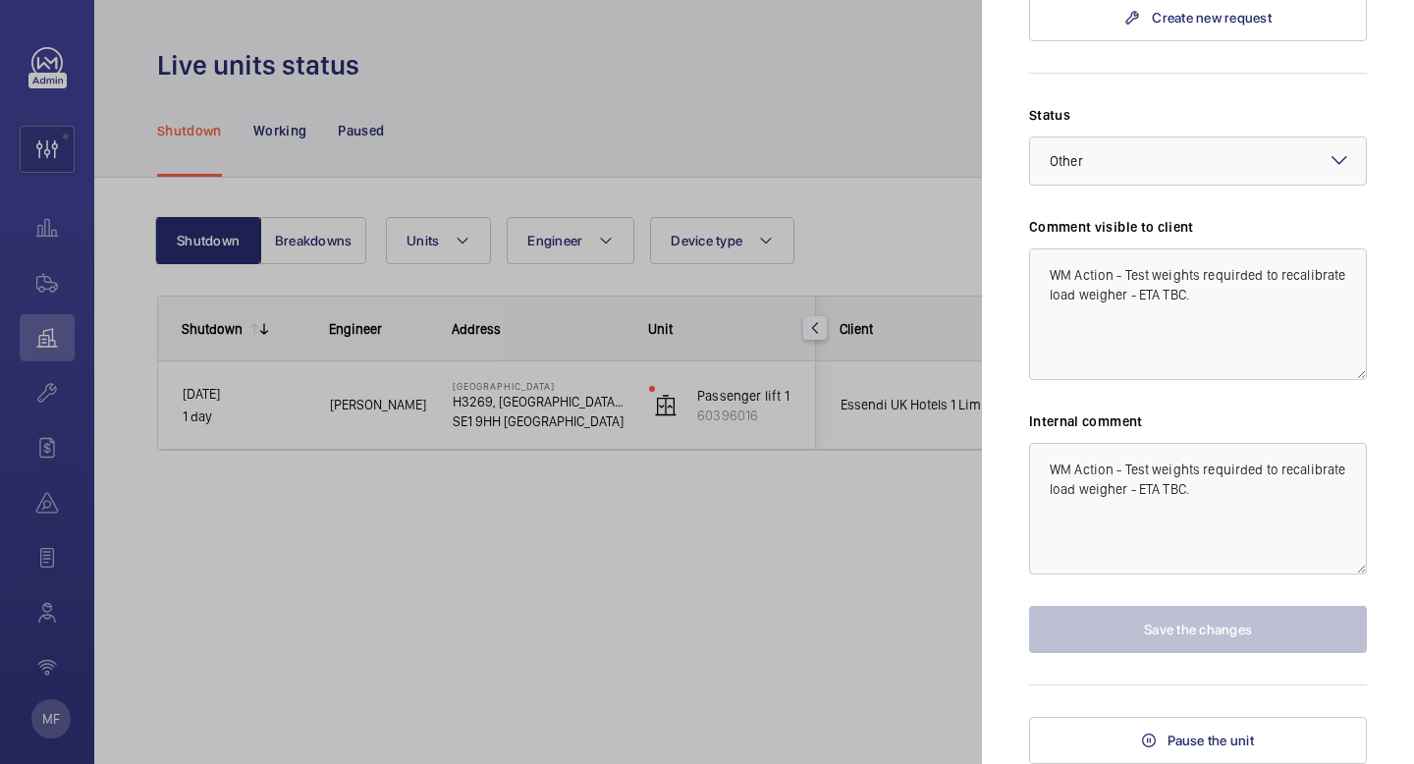
click at [661, 518] on div at bounding box center [707, 382] width 1414 height 764
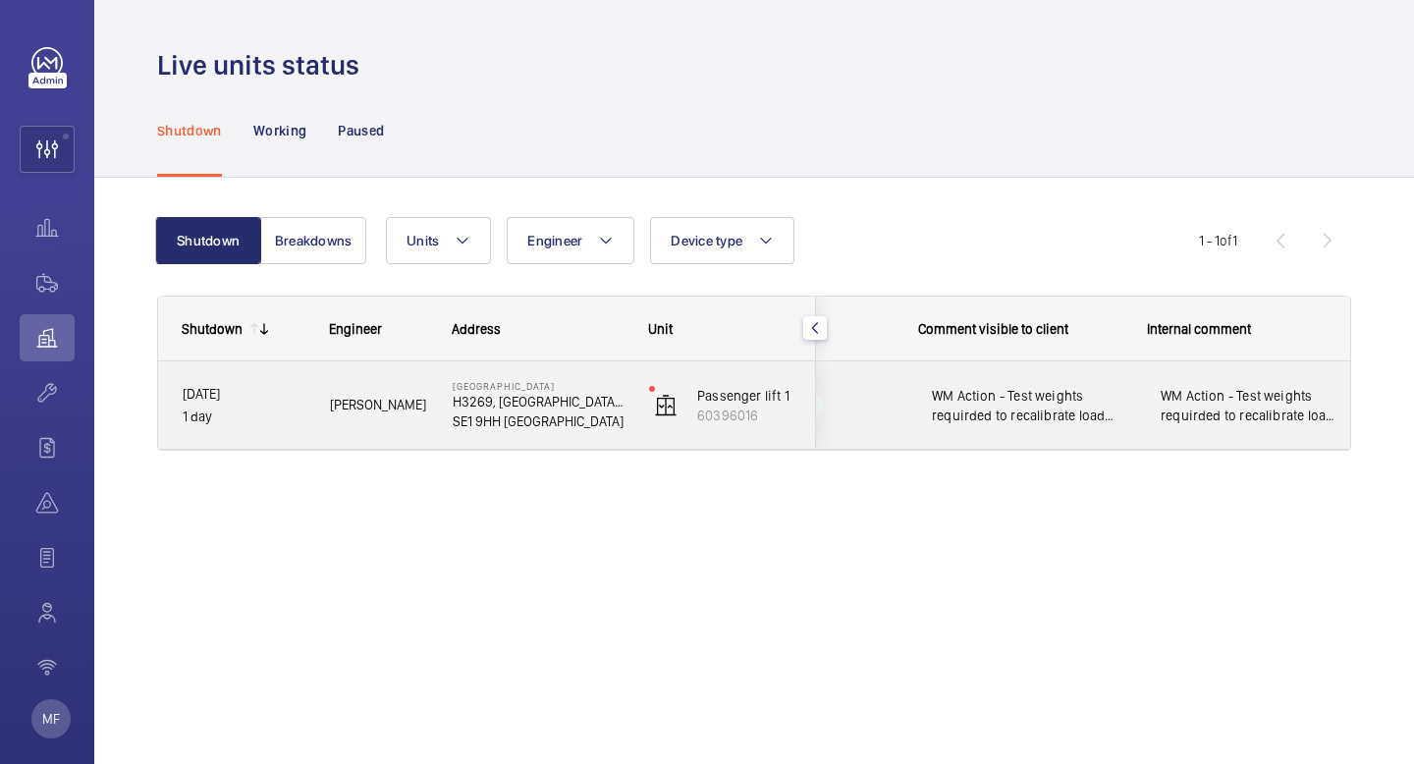
scroll to position [0, 370]
click at [988, 410] on span "WM Action - Test weights requirded to recalibrate load weigher - ETA TBC." at bounding box center [1018, 405] width 203 height 39
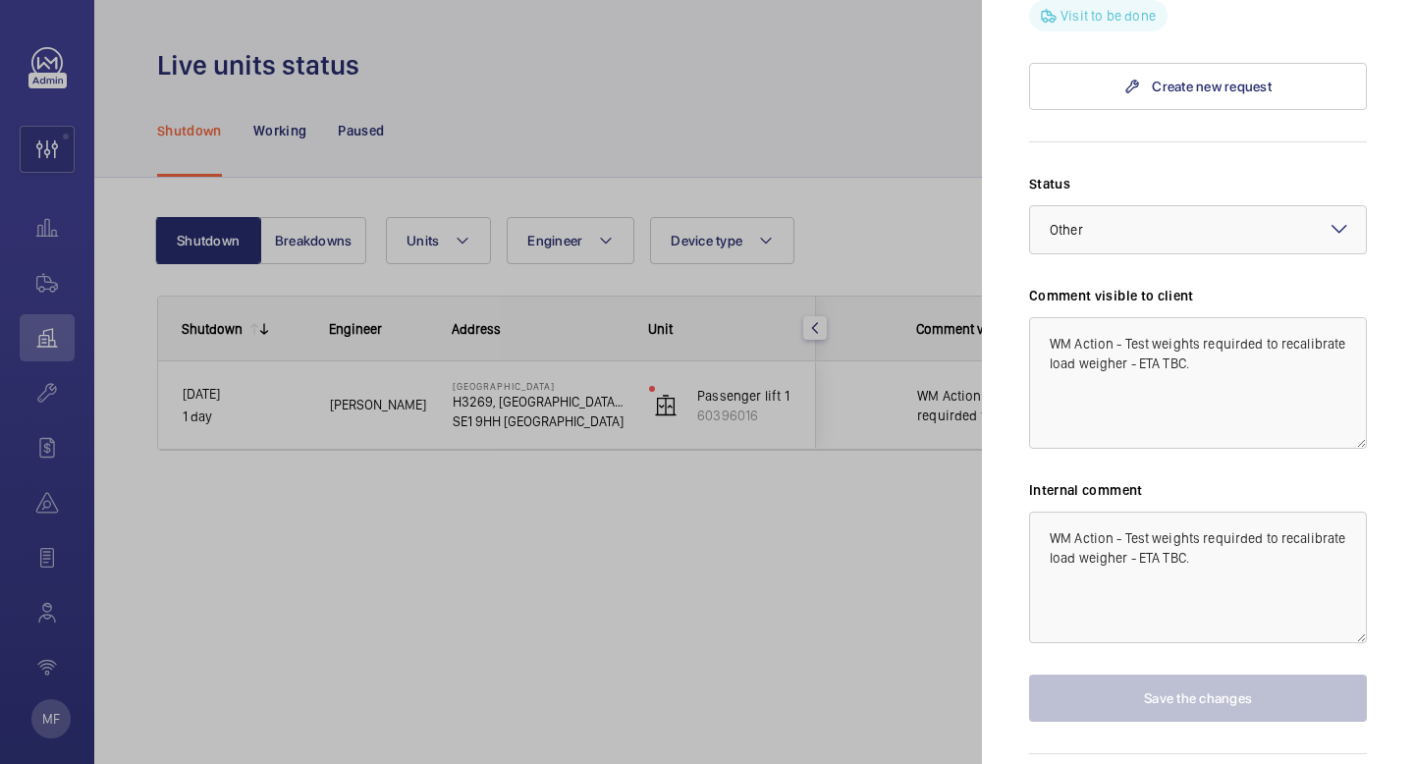
scroll to position [1097, 0]
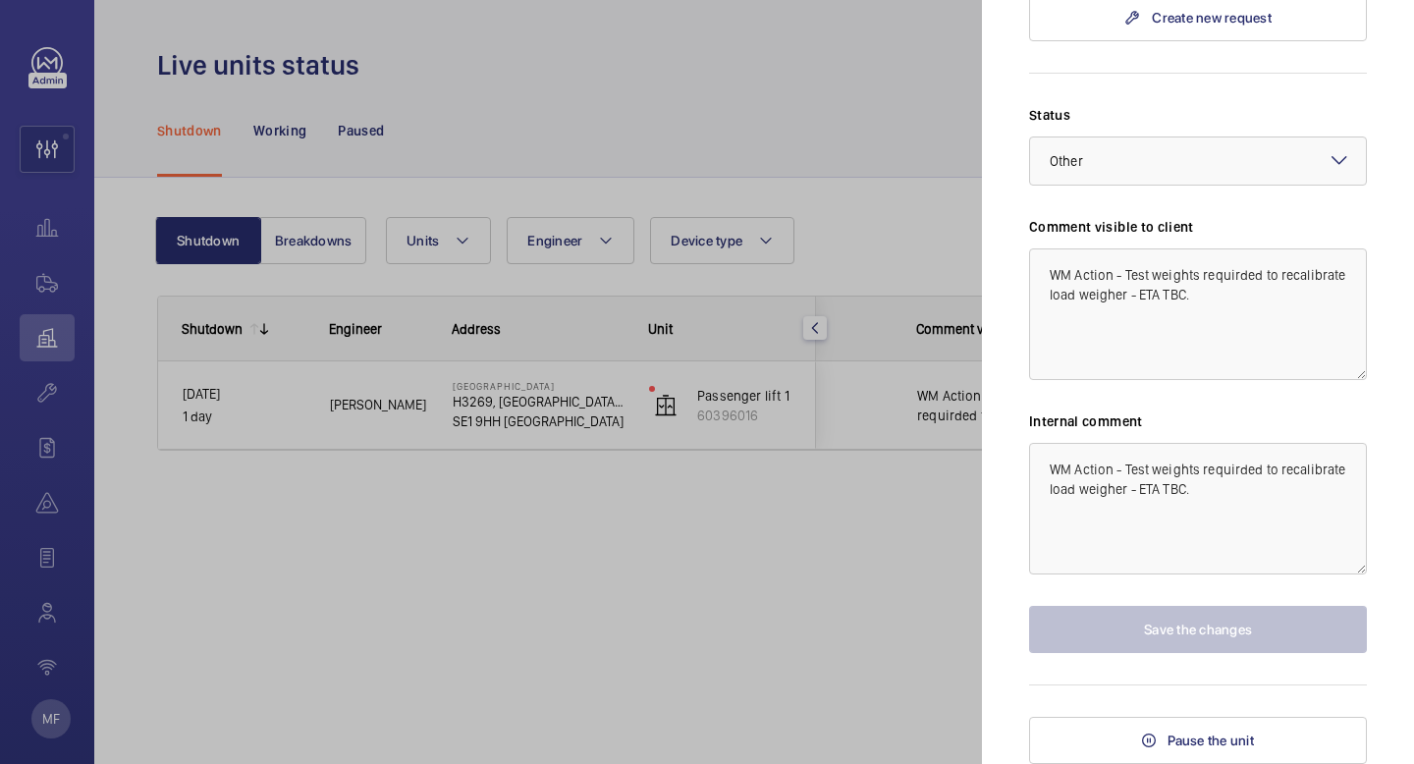
click at [48, 398] on div at bounding box center [707, 382] width 1414 height 764
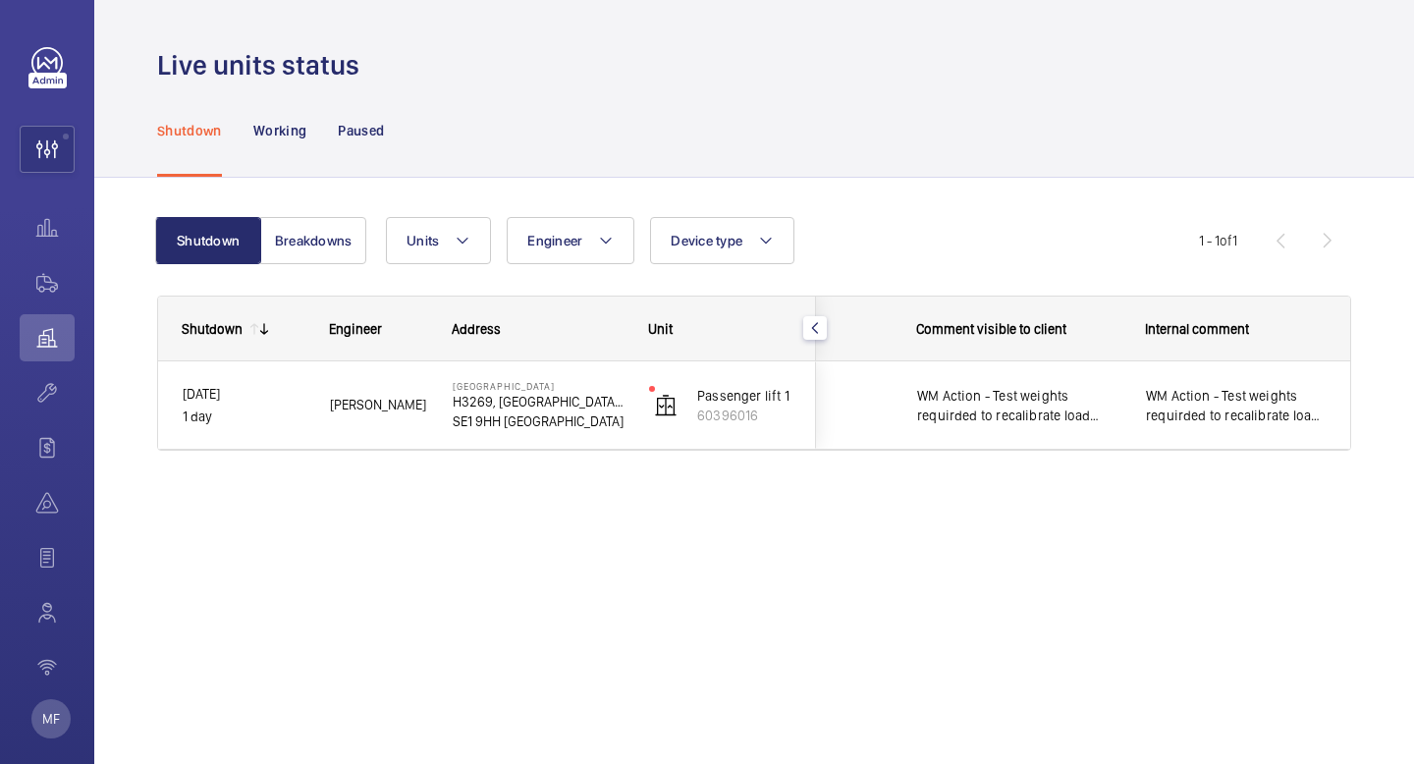
scroll to position [0, 0]
click at [294, 135] on p "Working" at bounding box center [279, 131] width 53 height 20
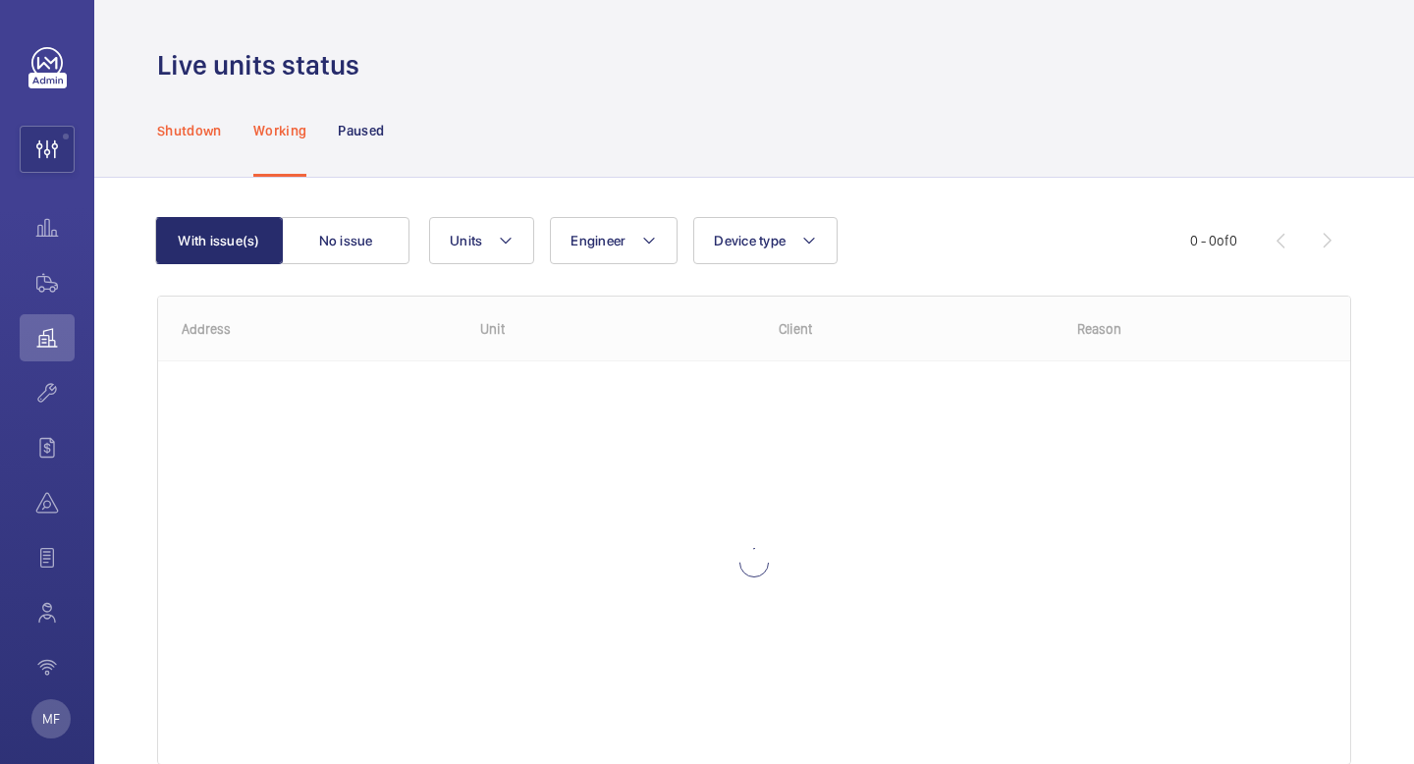
click at [181, 132] on p "Shutdown" at bounding box center [189, 131] width 65 height 20
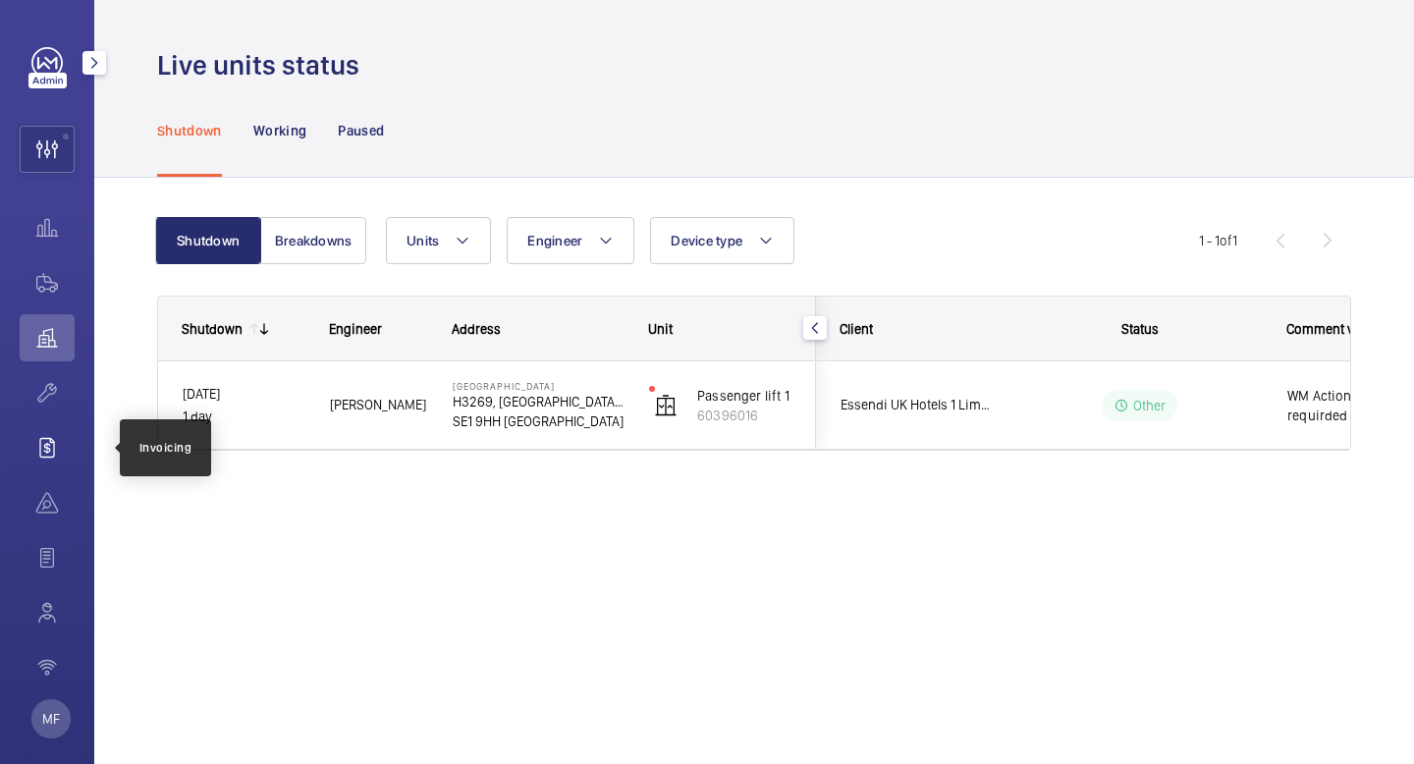
click at [51, 446] on wm-front-icon-button at bounding box center [47, 447] width 55 height 47
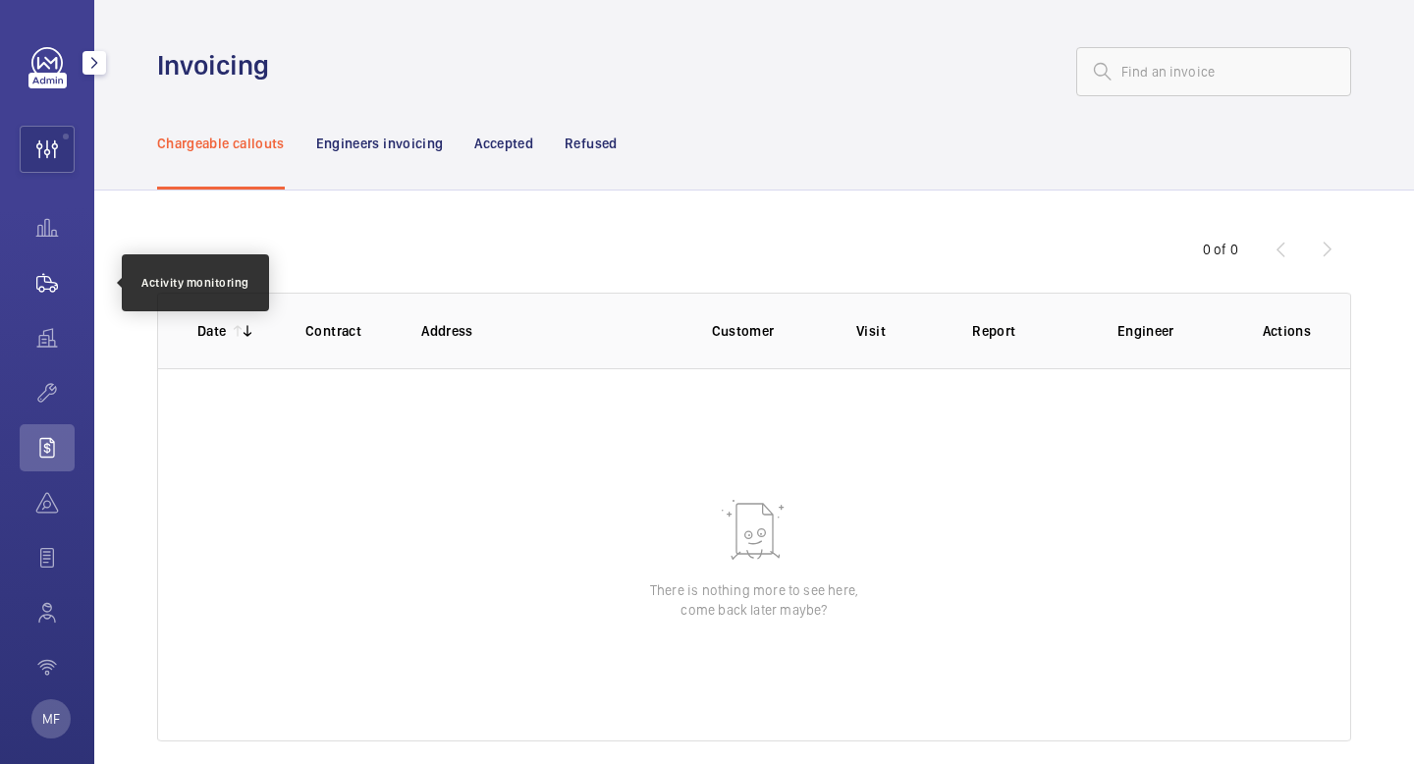
click at [54, 286] on wm-front-icon-button at bounding box center [47, 282] width 55 height 47
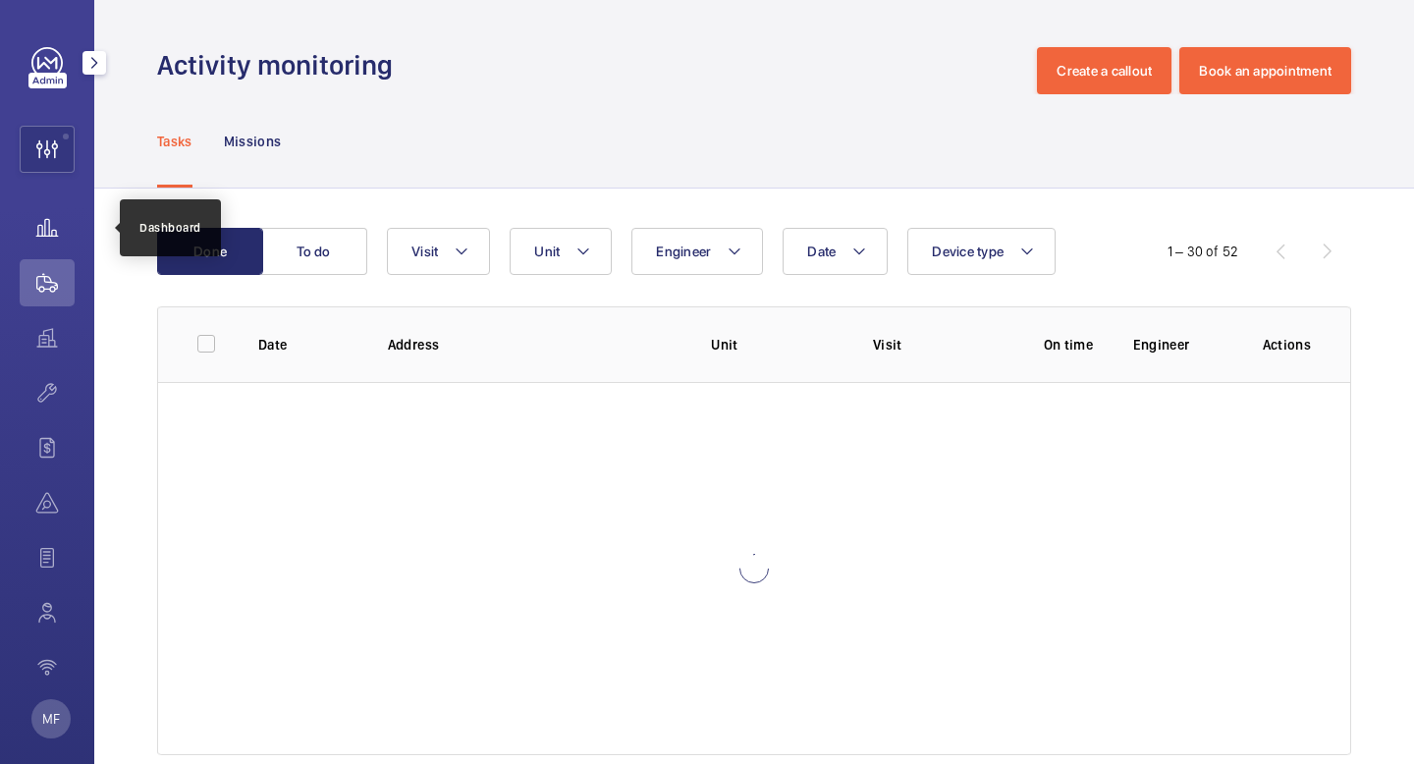
click at [50, 233] on wm-front-icon-button at bounding box center [47, 227] width 55 height 47
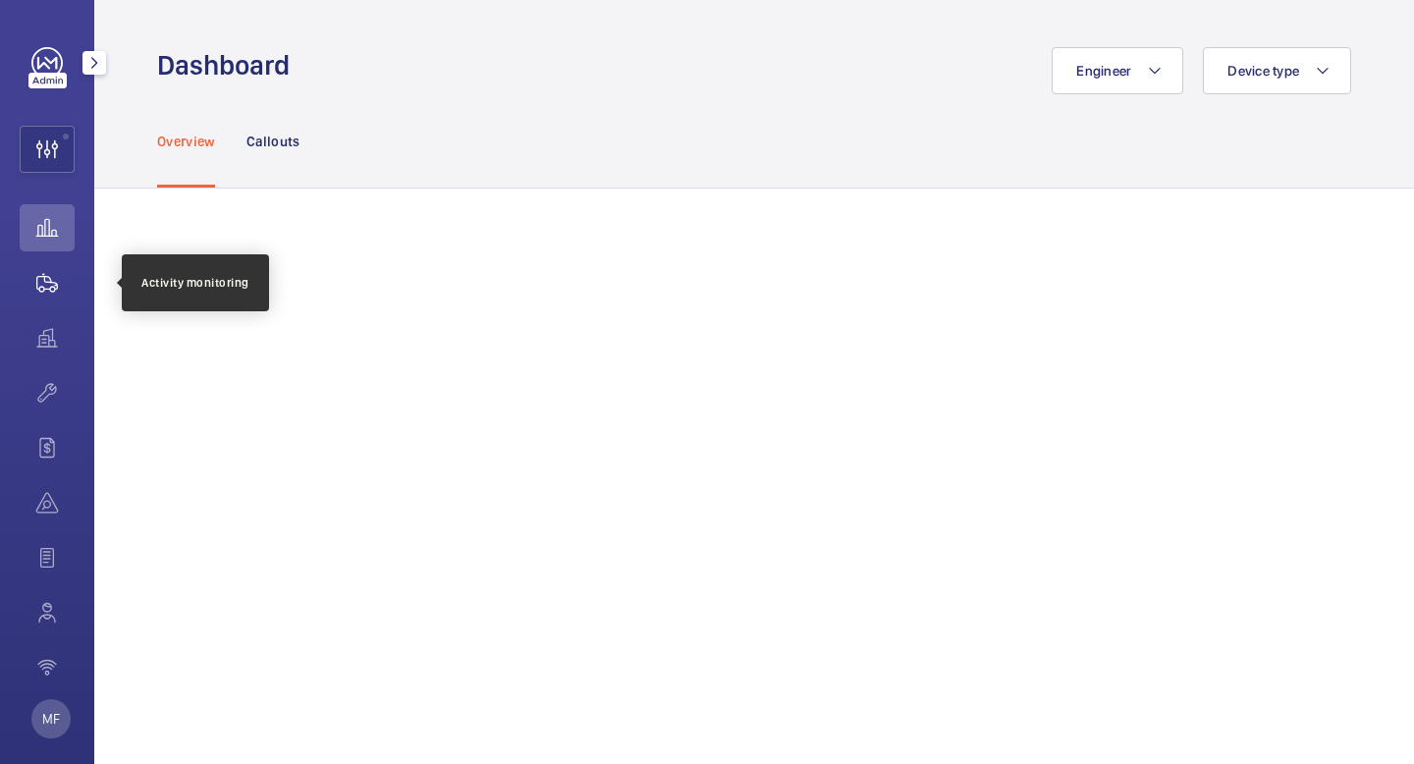
click at [45, 297] on wm-front-icon-button at bounding box center [47, 282] width 55 height 47
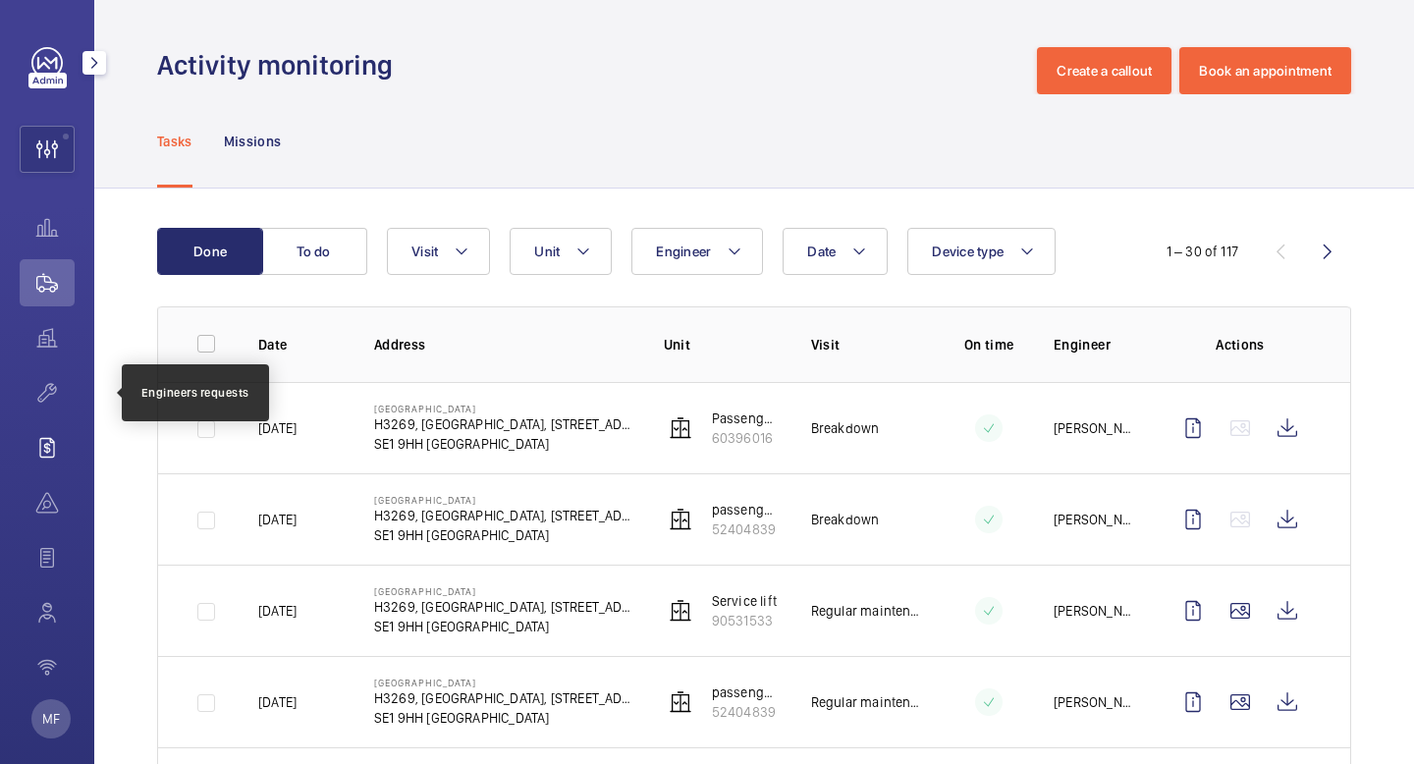
click at [58, 428] on wm-front-icon-button at bounding box center [47, 447] width 55 height 47
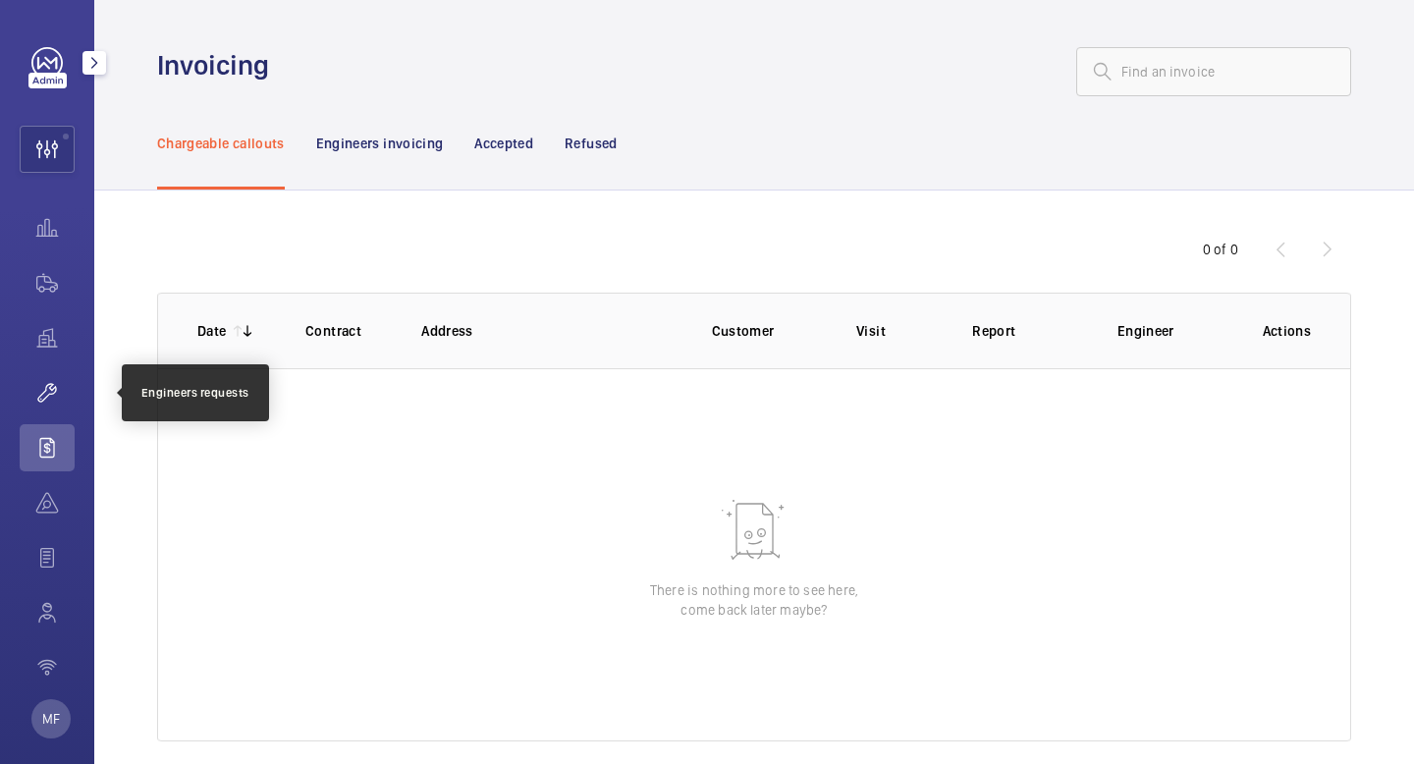
click at [58, 402] on wm-front-icon-button at bounding box center [47, 392] width 55 height 47
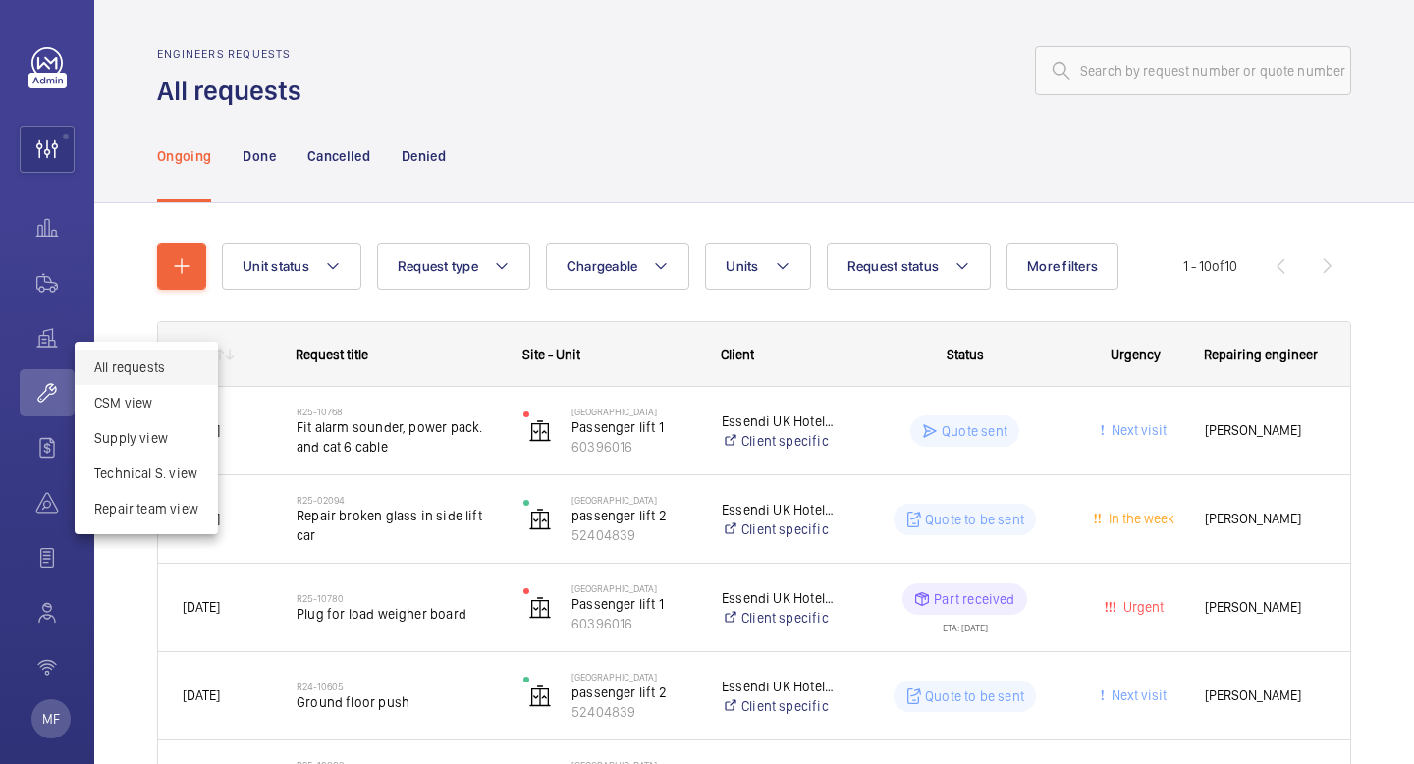
click at [620, 150] on div at bounding box center [707, 382] width 1414 height 764
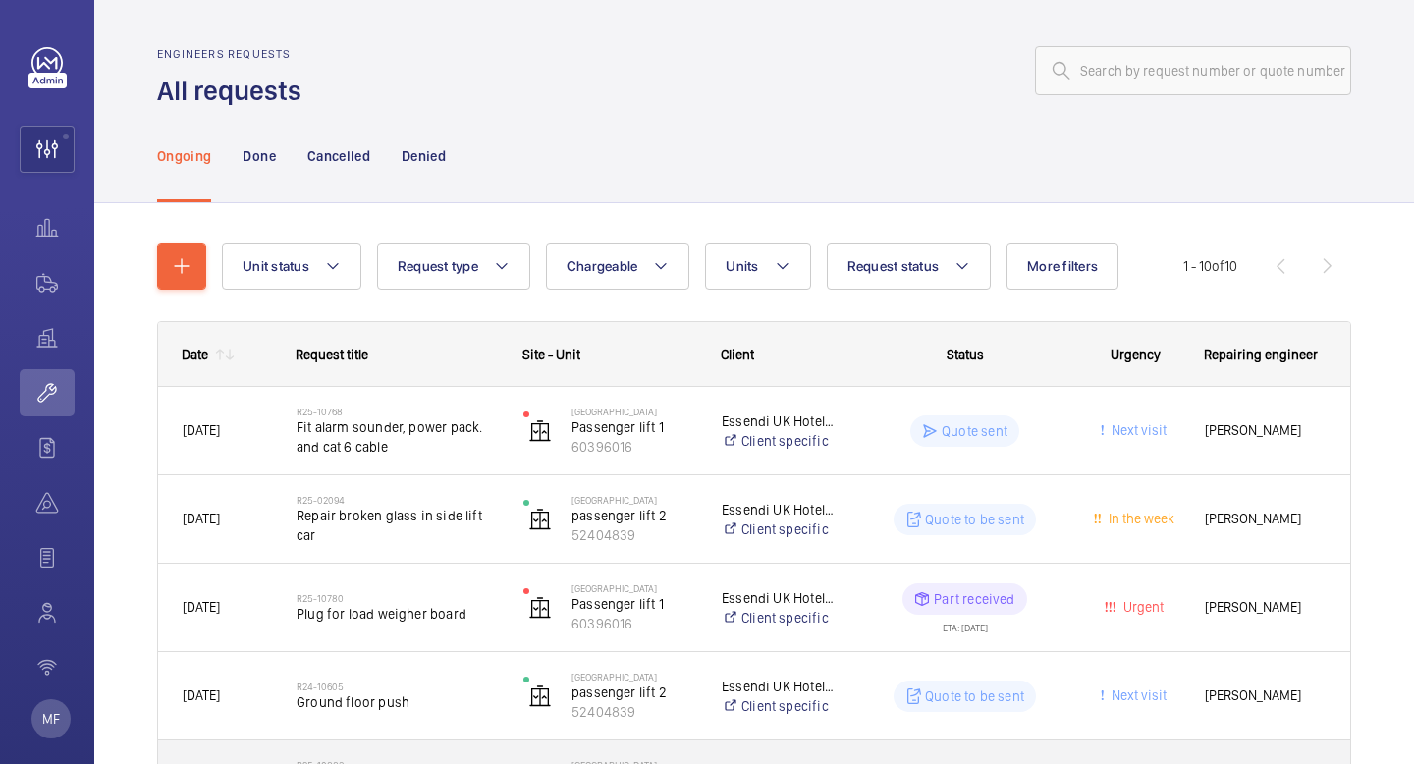
scroll to position [221, 0]
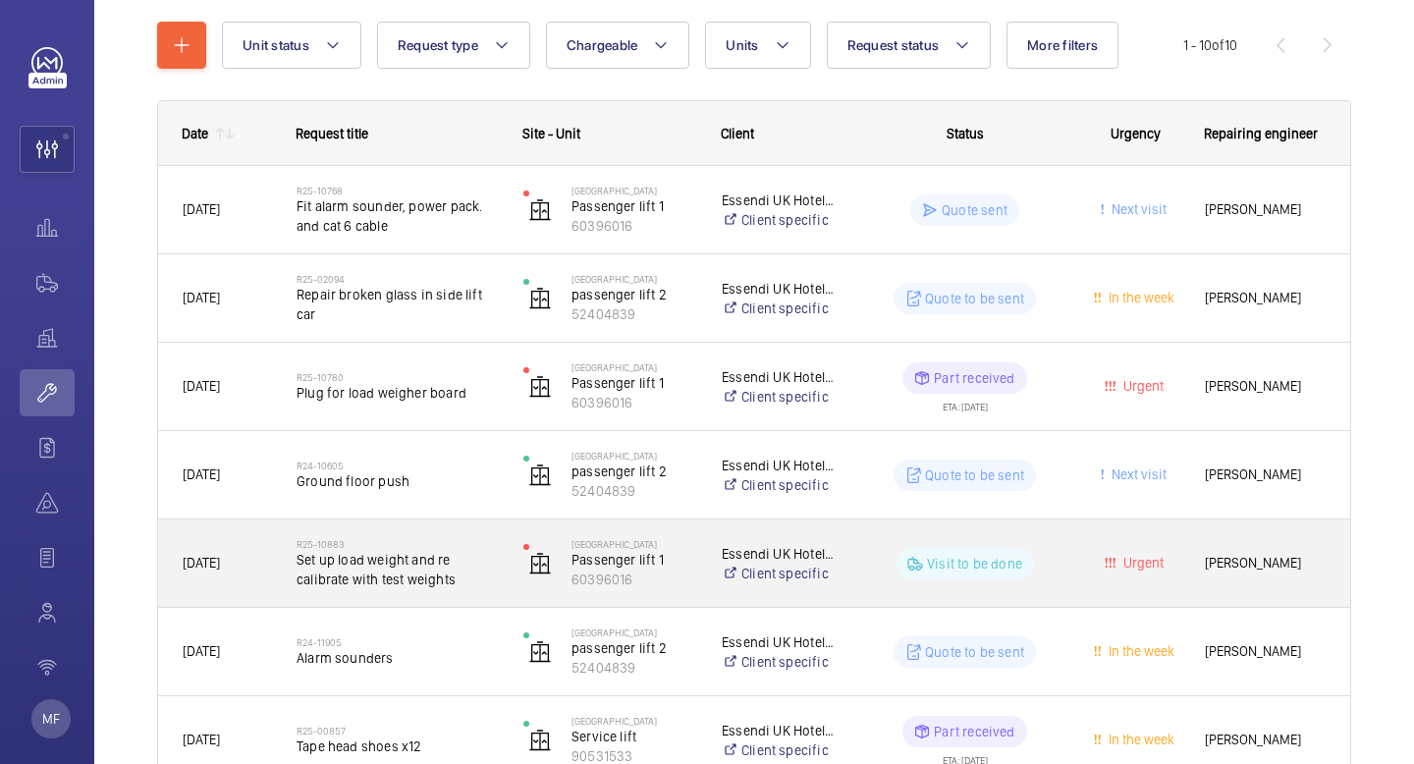
click at [474, 571] on span "Set up load weight and re calibrate with test weights" at bounding box center [397, 569] width 201 height 39
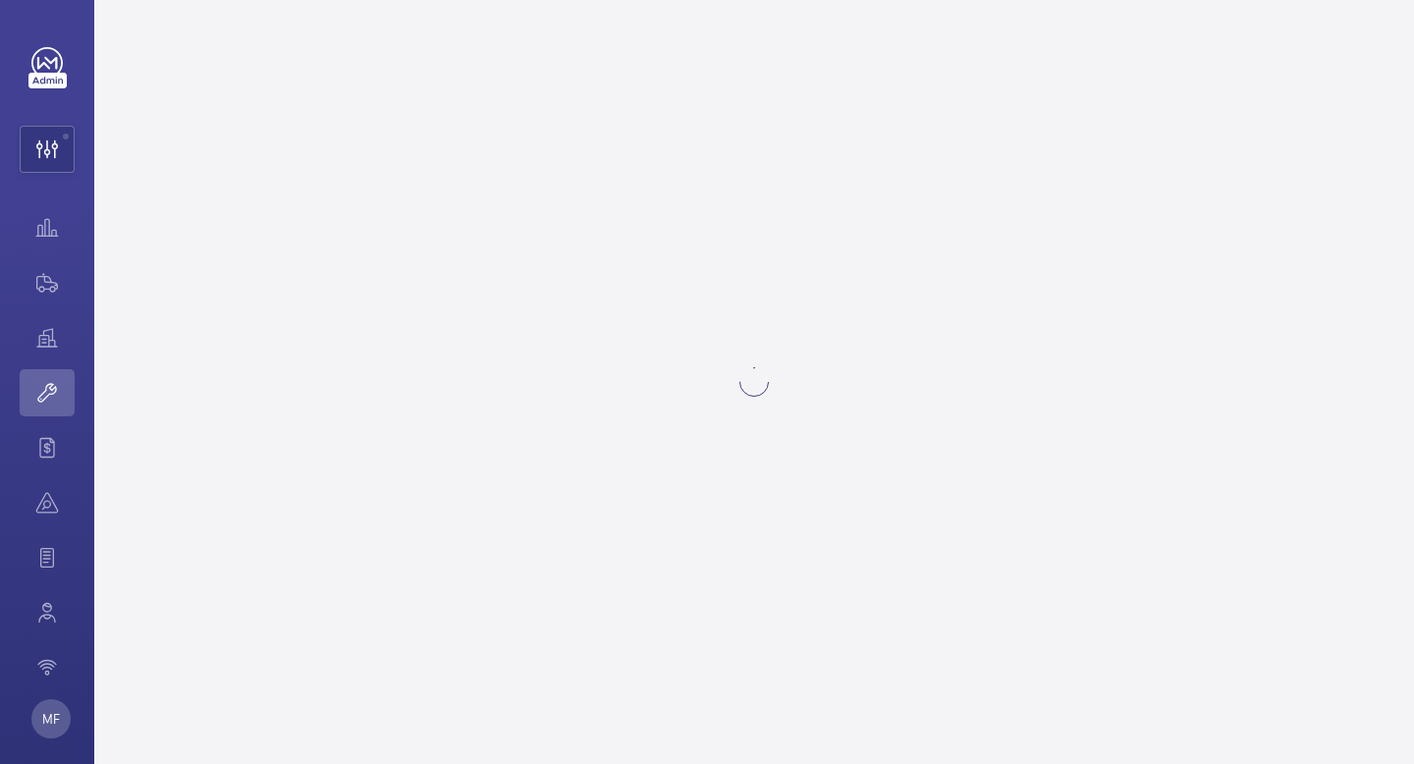
click at [1000, 553] on wm-front-async-data-loader at bounding box center [754, 382] width 1320 height 764
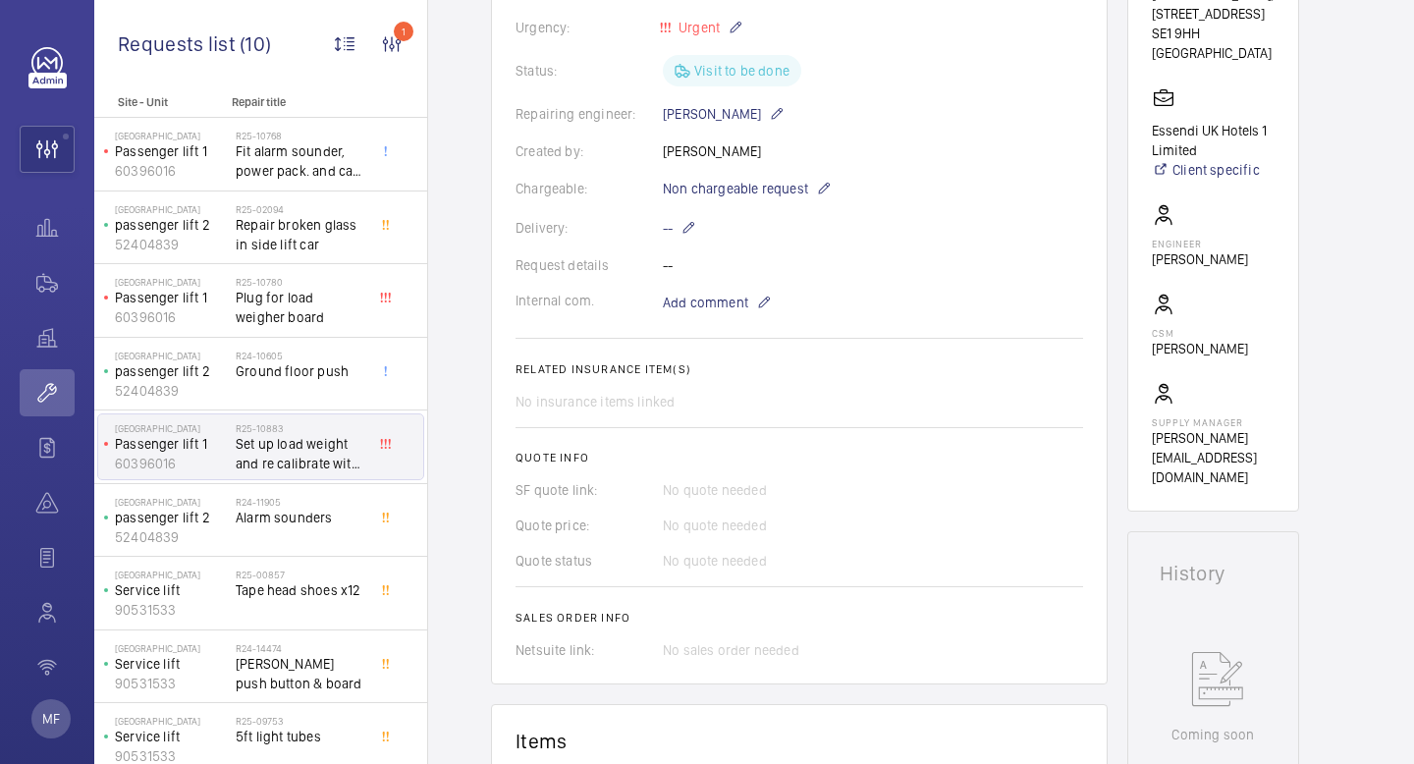
scroll to position [458, 0]
